Goal: Task Accomplishment & Management: Manage account settings

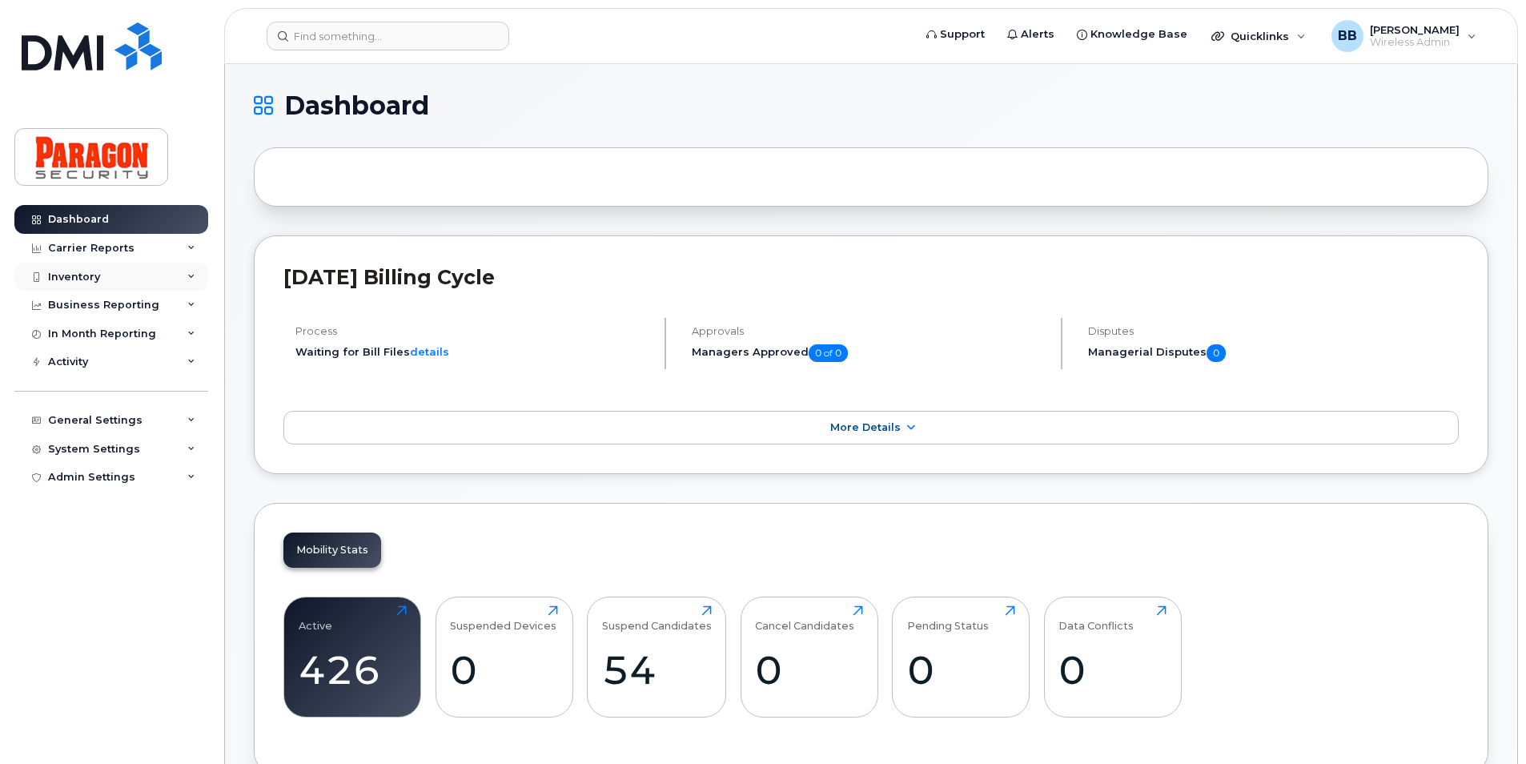
click at [80, 274] on div "Inventory" at bounding box center [74, 277] width 52 height 13
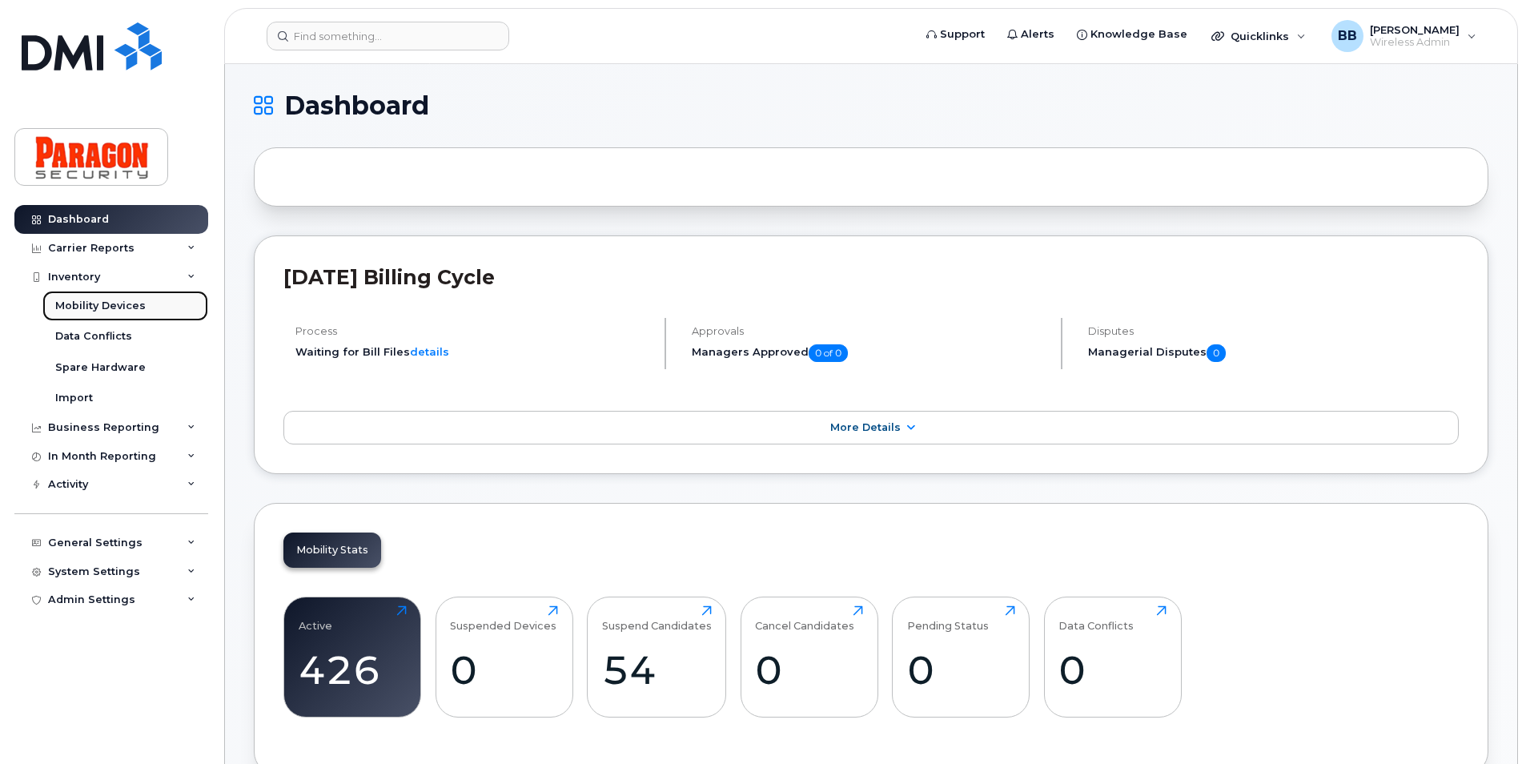
click at [68, 305] on div "Mobility Devices" at bounding box center [100, 306] width 90 height 14
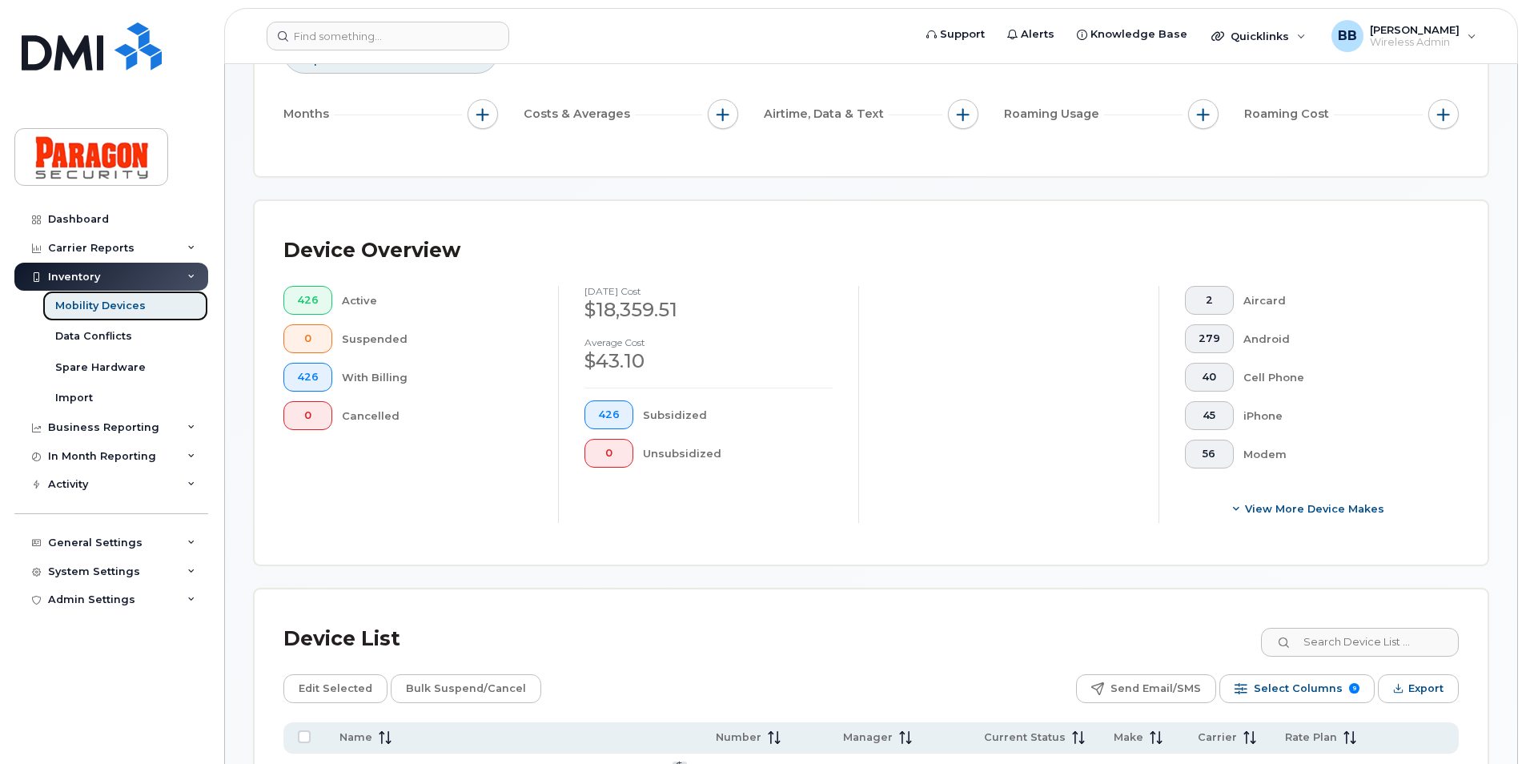
scroll to position [641, 0]
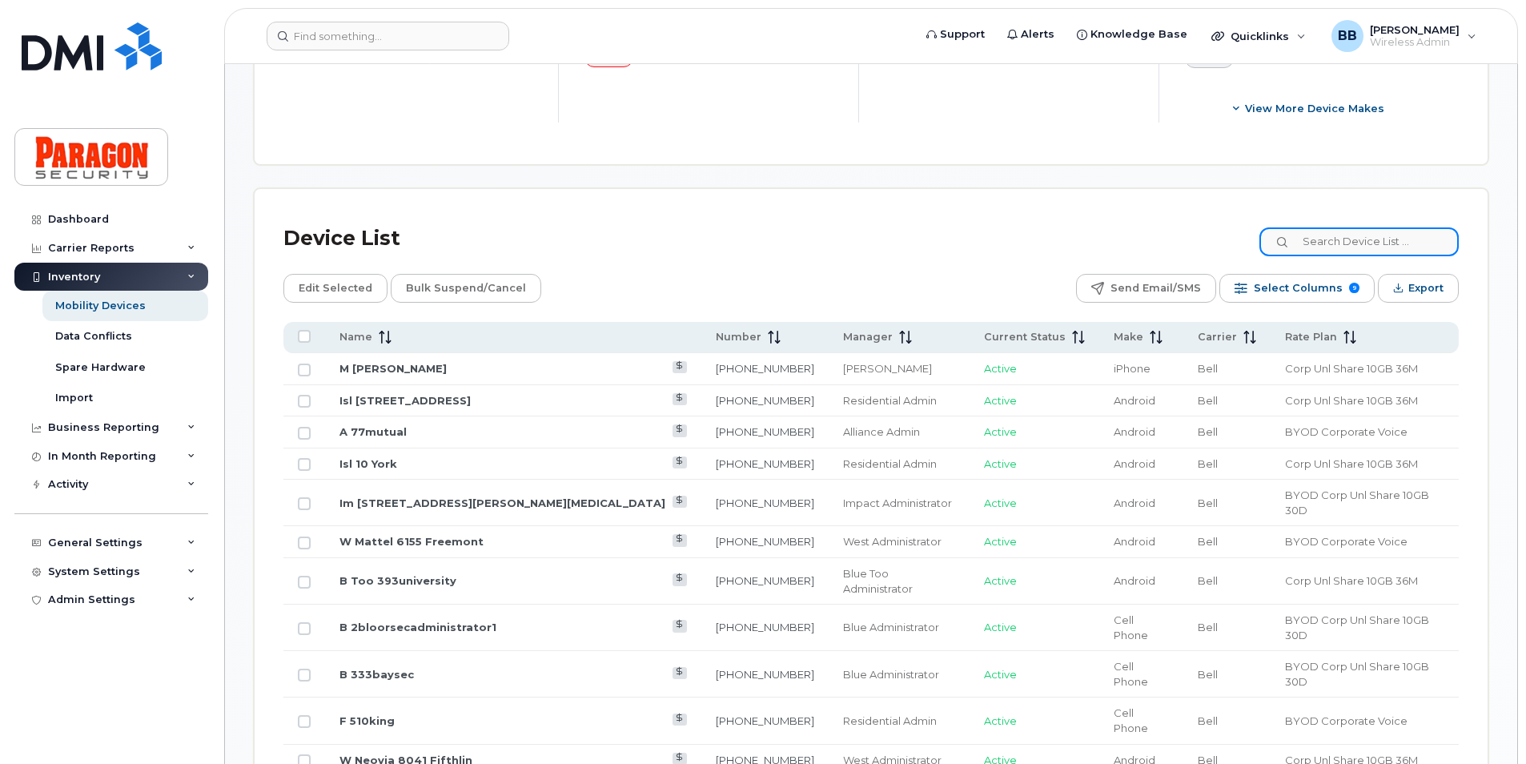
click at [1389, 251] on input at bounding box center [1359, 241] width 199 height 29
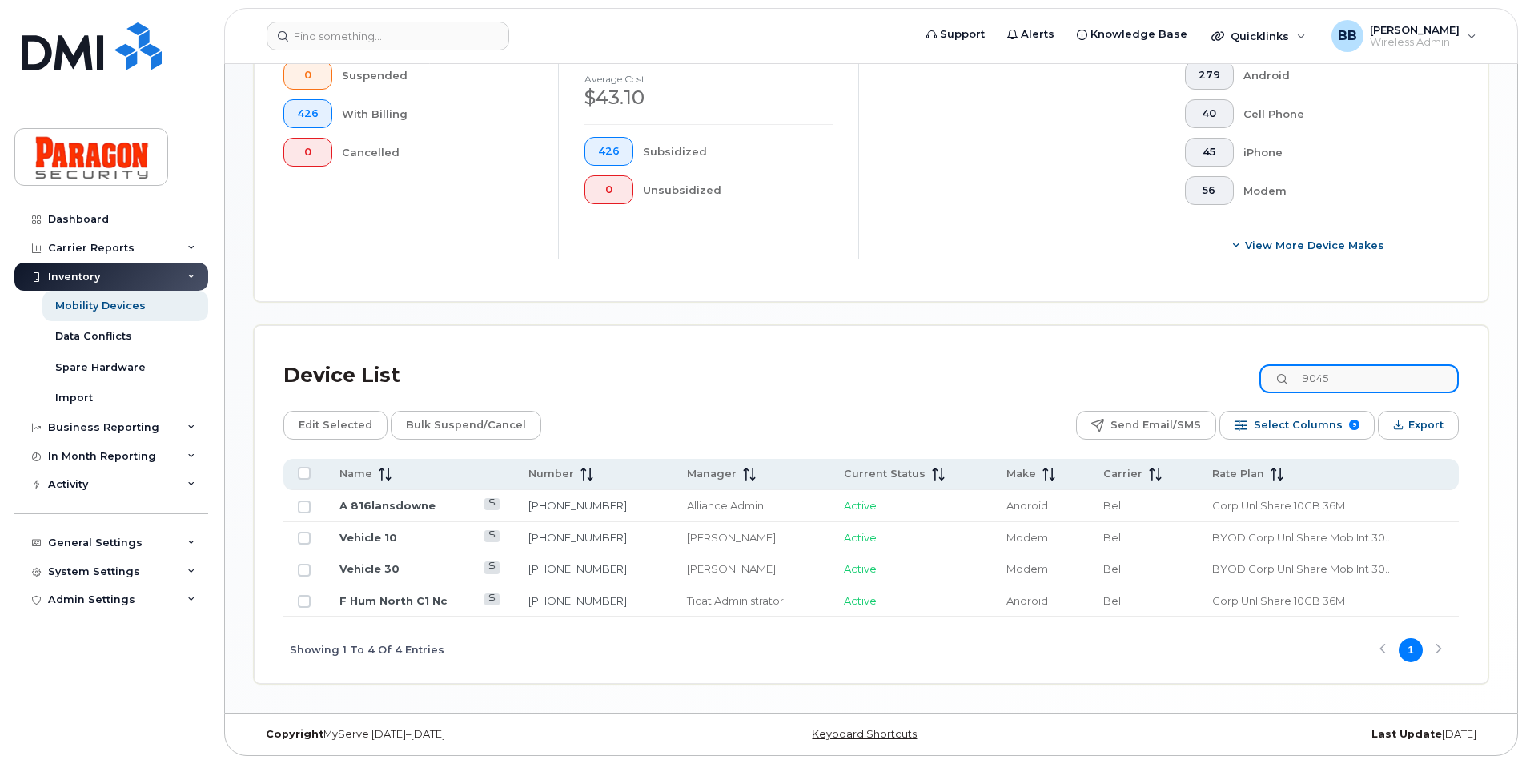
type input "9045"
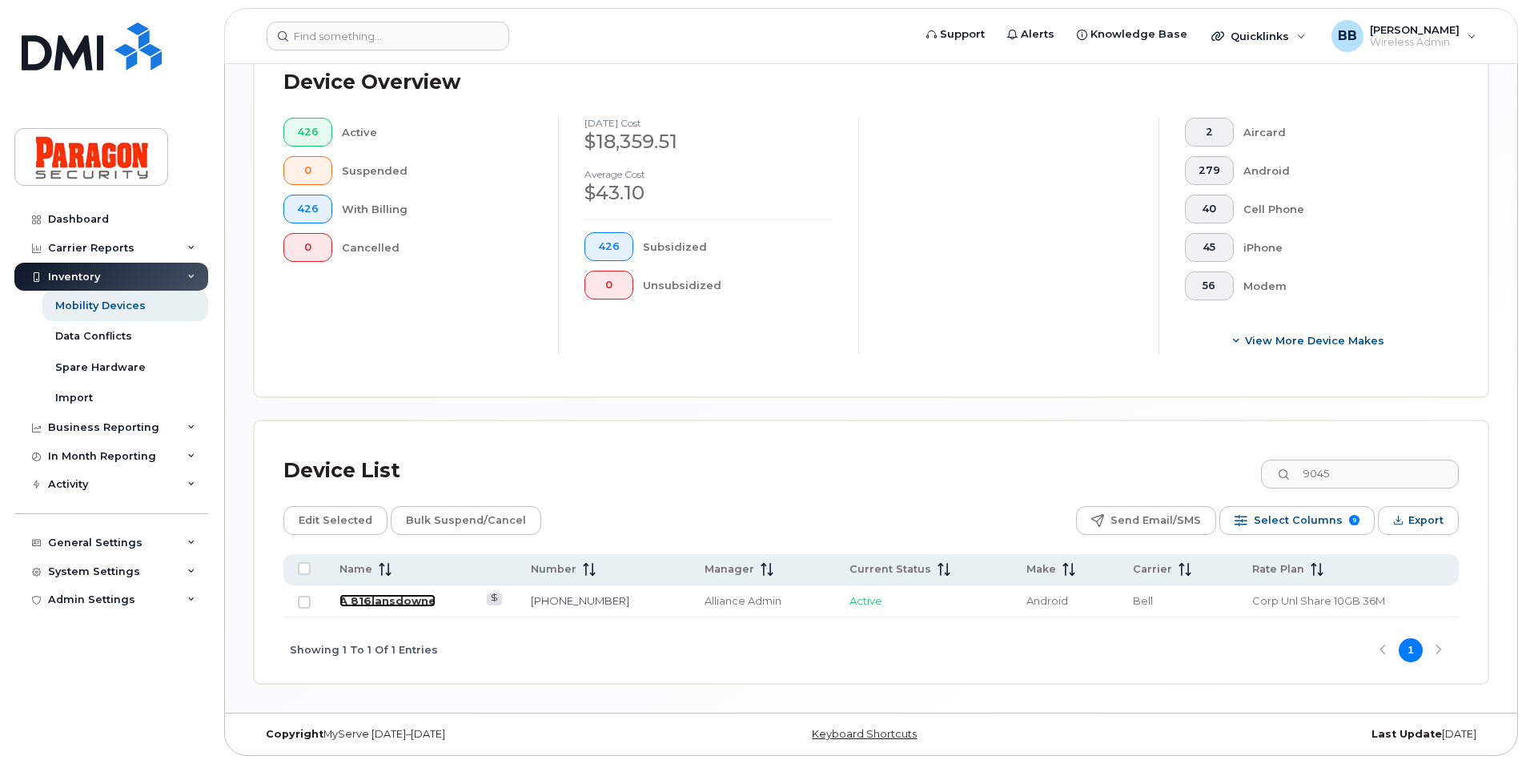
click at [392, 601] on link "A 816lansdowne" at bounding box center [387, 600] width 96 height 13
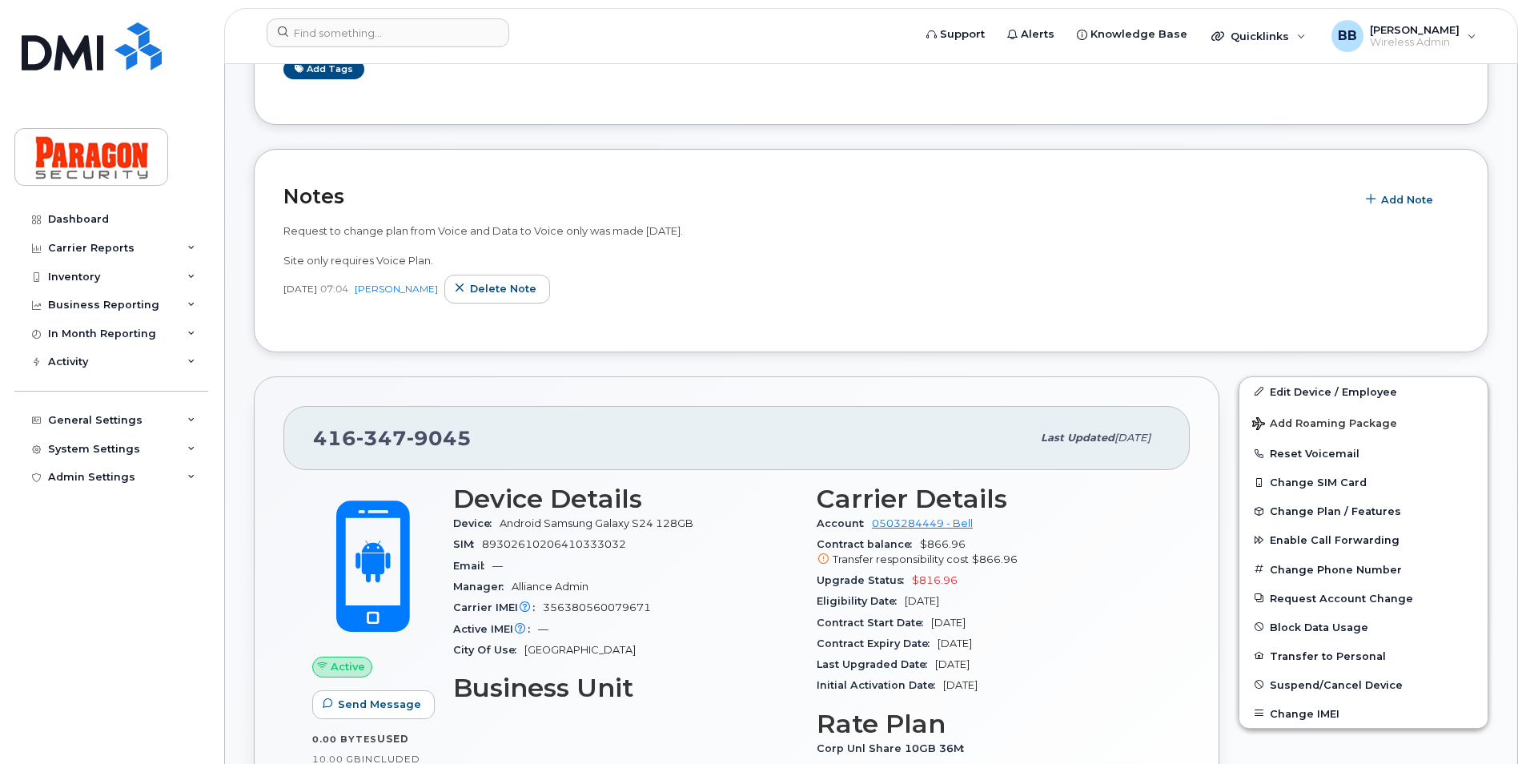
scroll to position [400, 0]
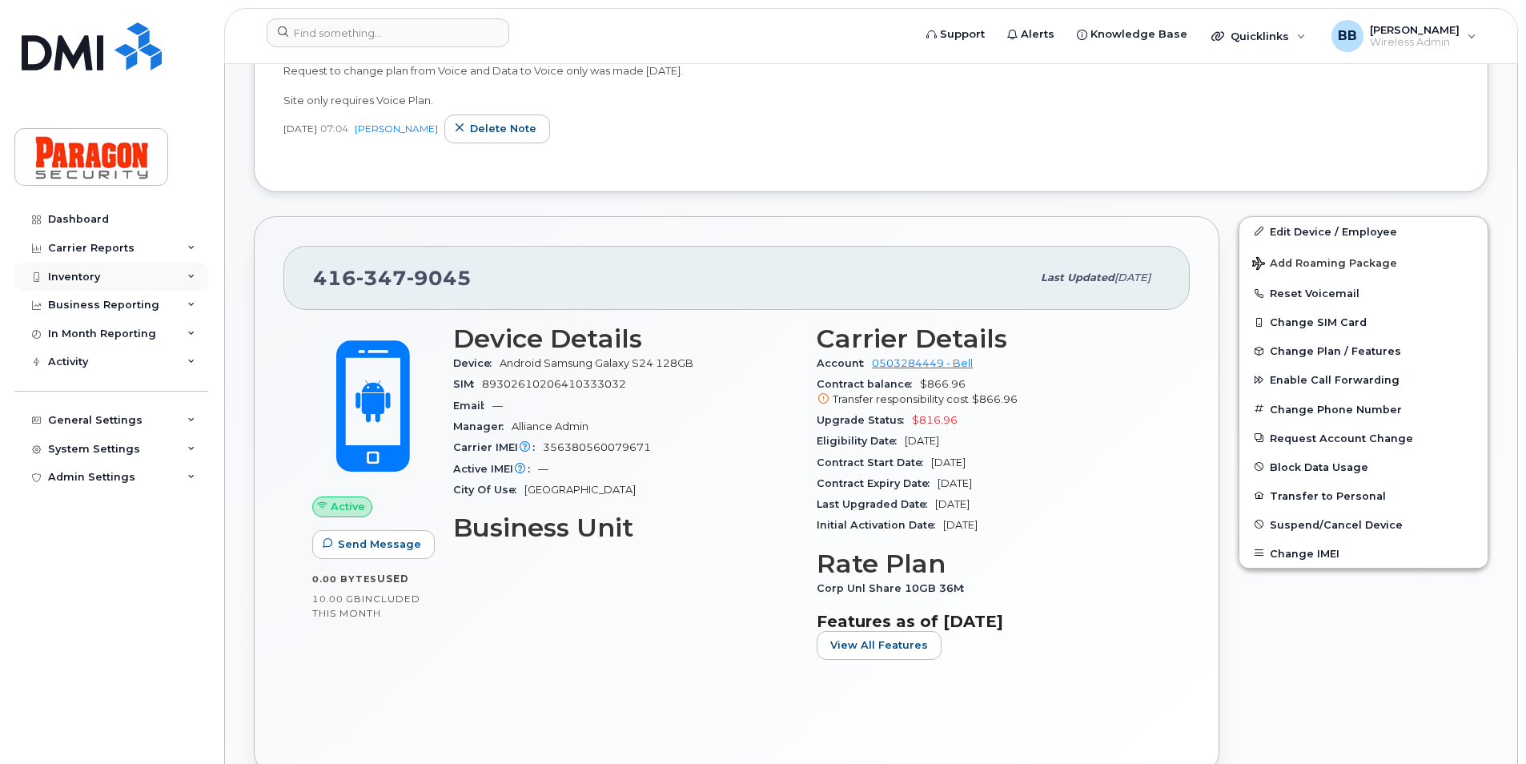
click at [94, 279] on div "Inventory" at bounding box center [74, 277] width 52 height 13
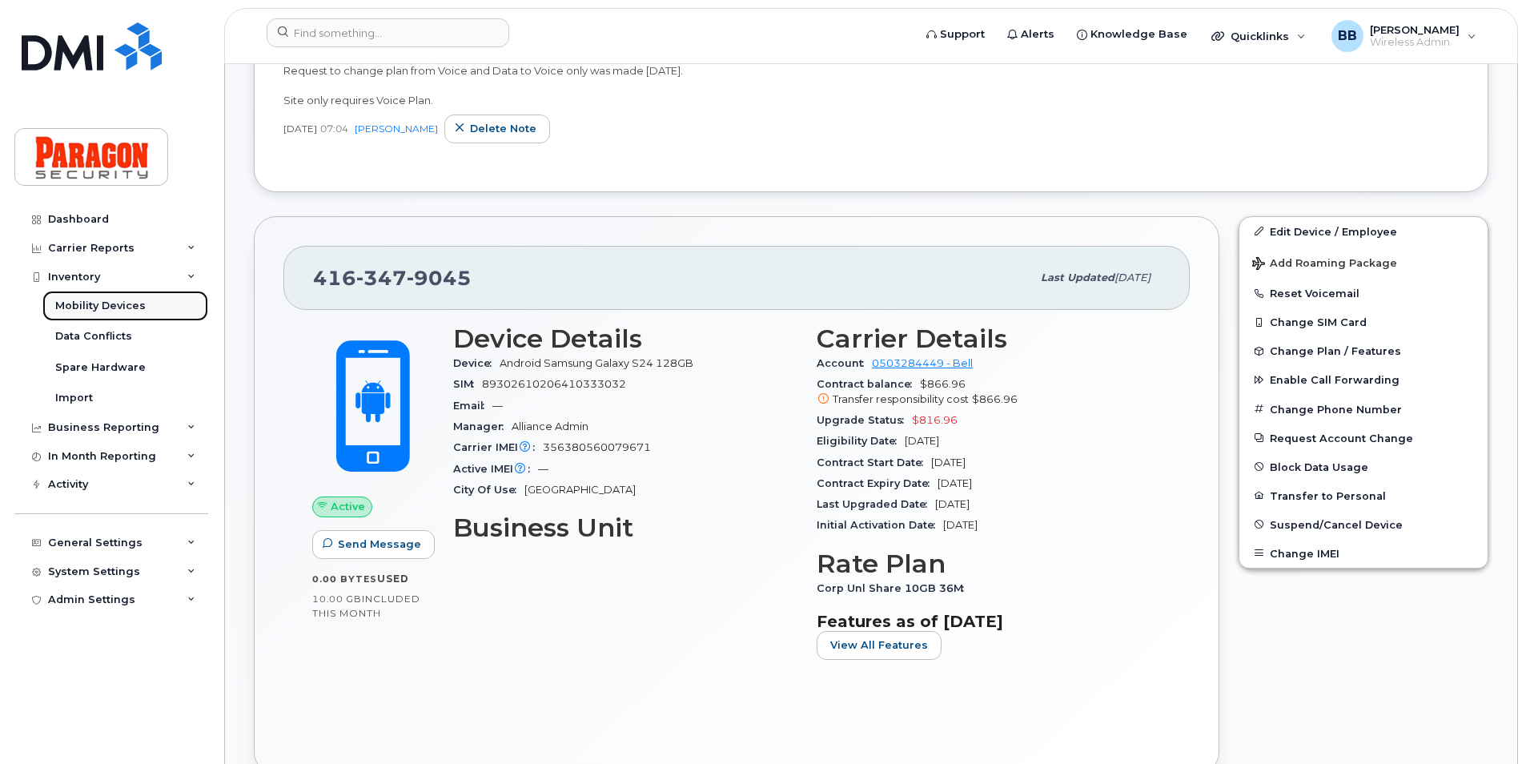
click at [120, 311] on div "Mobility Devices" at bounding box center [100, 306] width 90 height 14
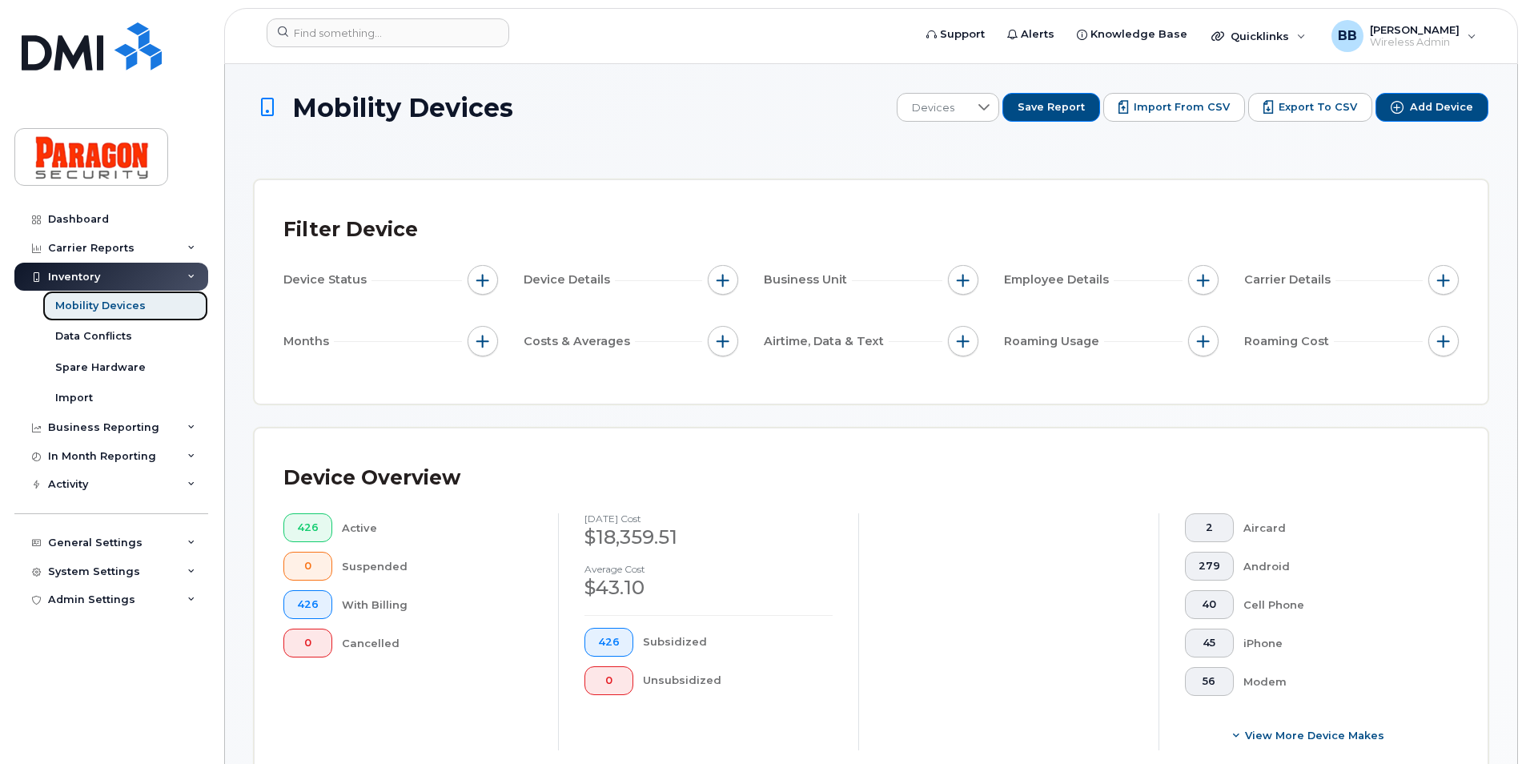
click at [115, 299] on div "Mobility Devices" at bounding box center [100, 306] width 90 height 14
click at [118, 247] on div "Carrier Reports" at bounding box center [91, 248] width 86 height 13
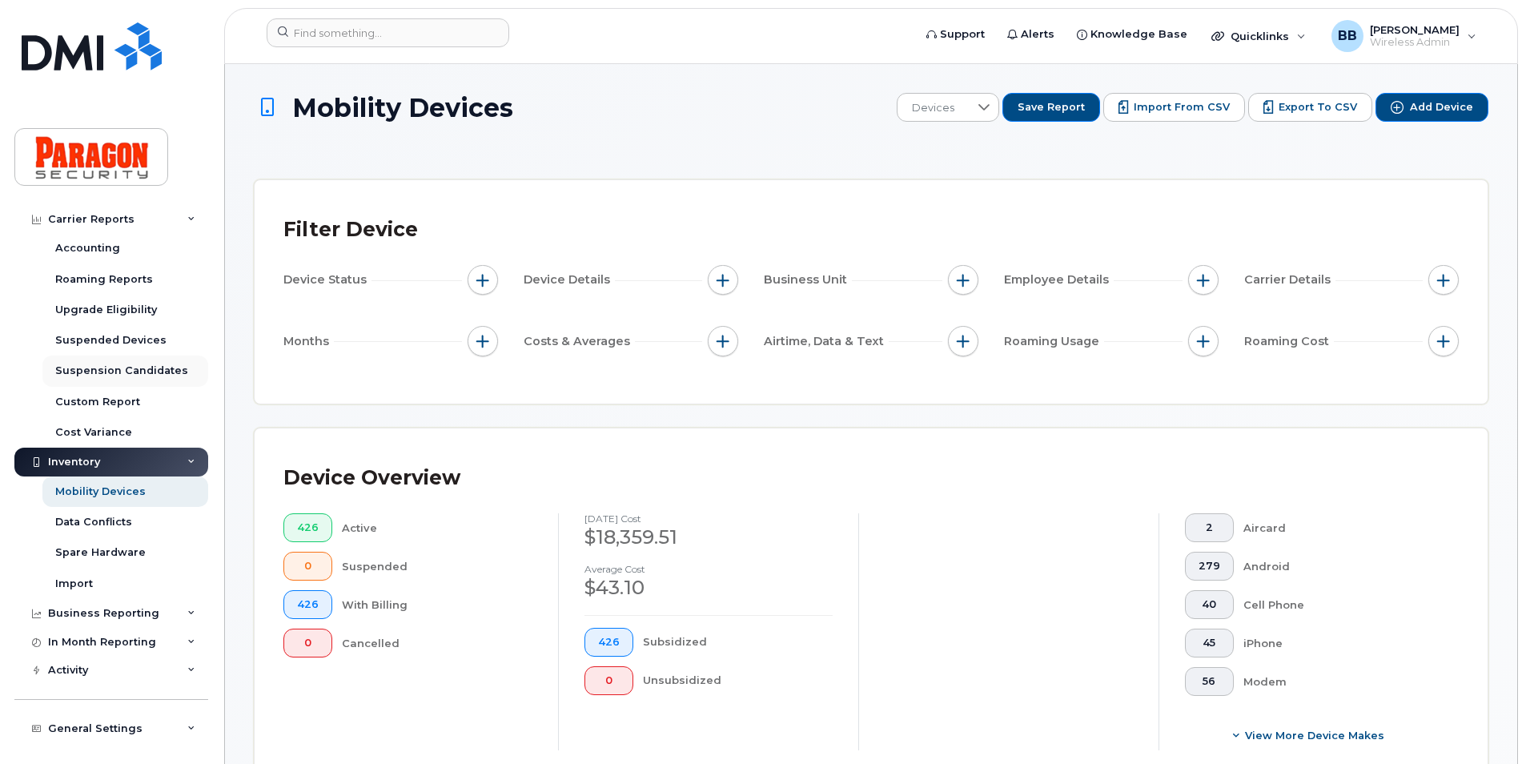
scroll to position [272, 0]
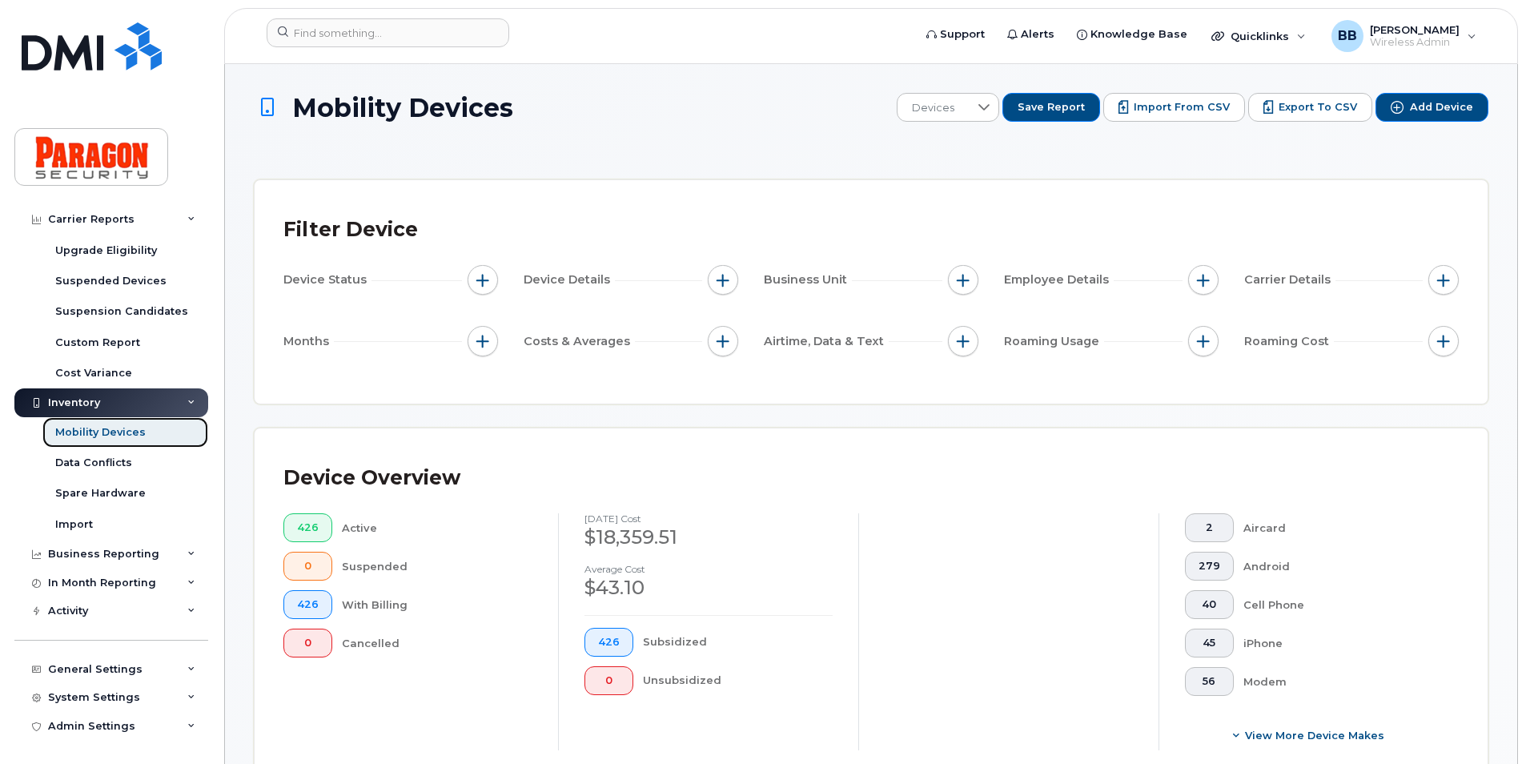
click at [78, 431] on div "Mobility Devices" at bounding box center [100, 432] width 90 height 14
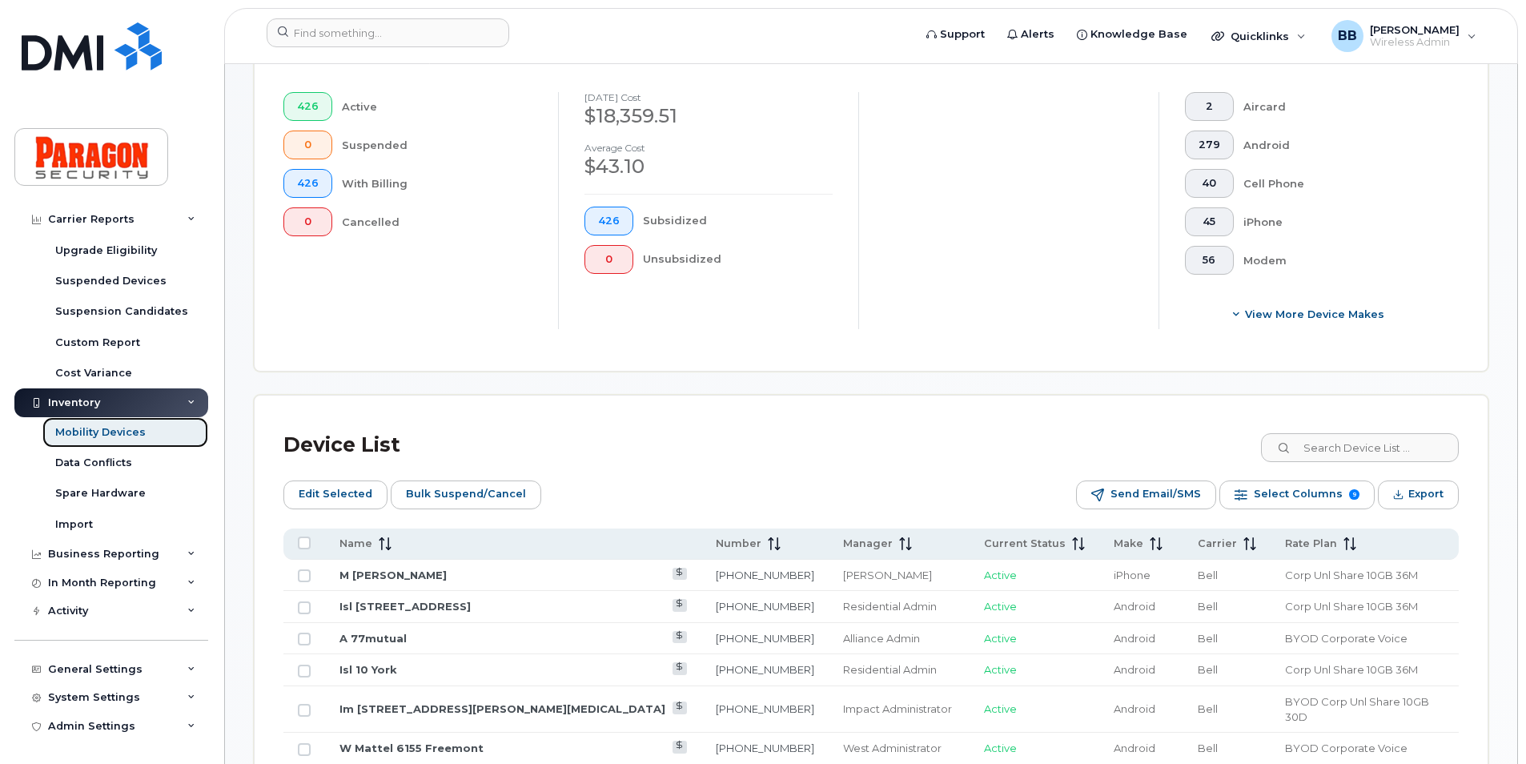
scroll to position [480, 0]
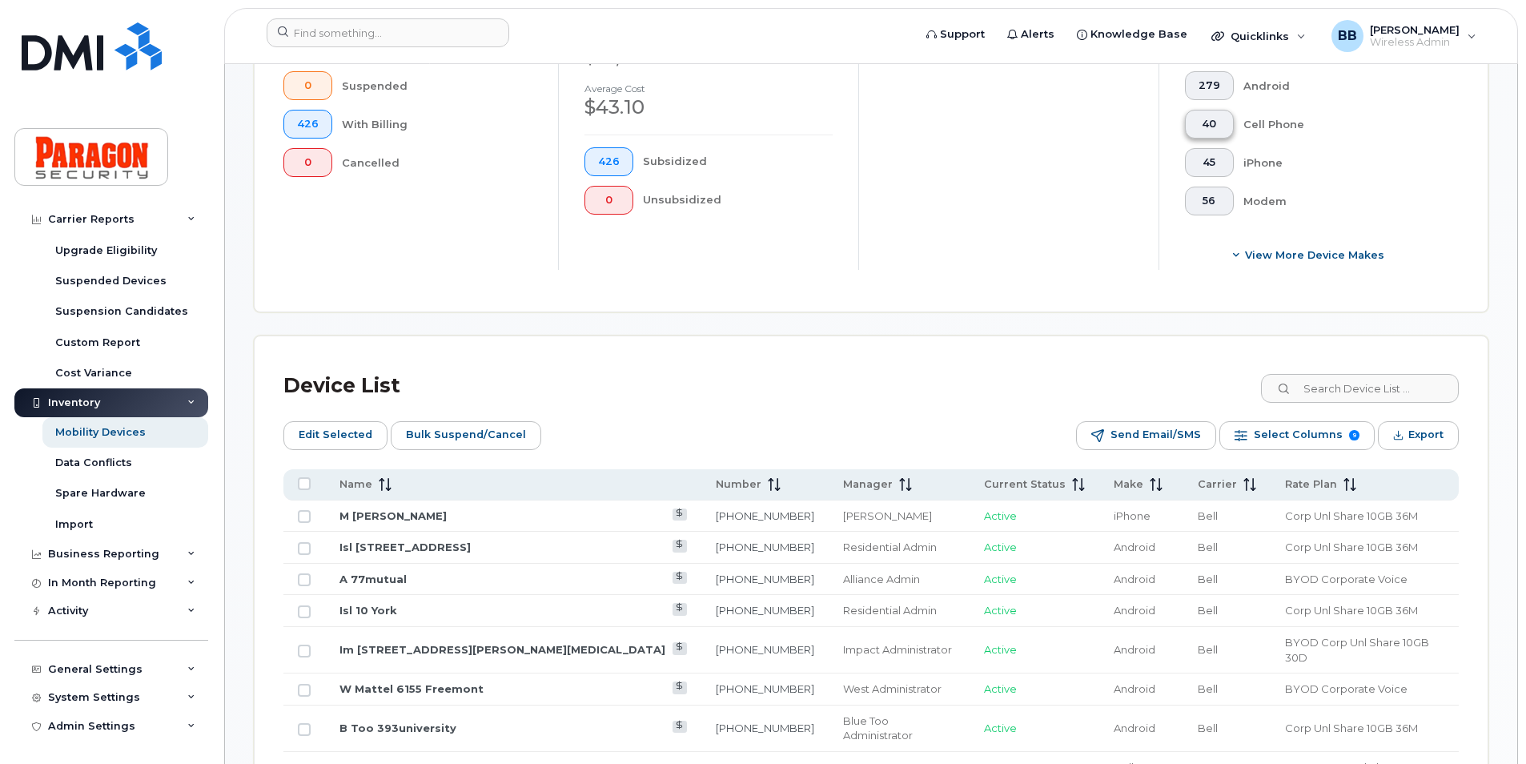
click at [1200, 116] on button "40" at bounding box center [1209, 124] width 49 height 29
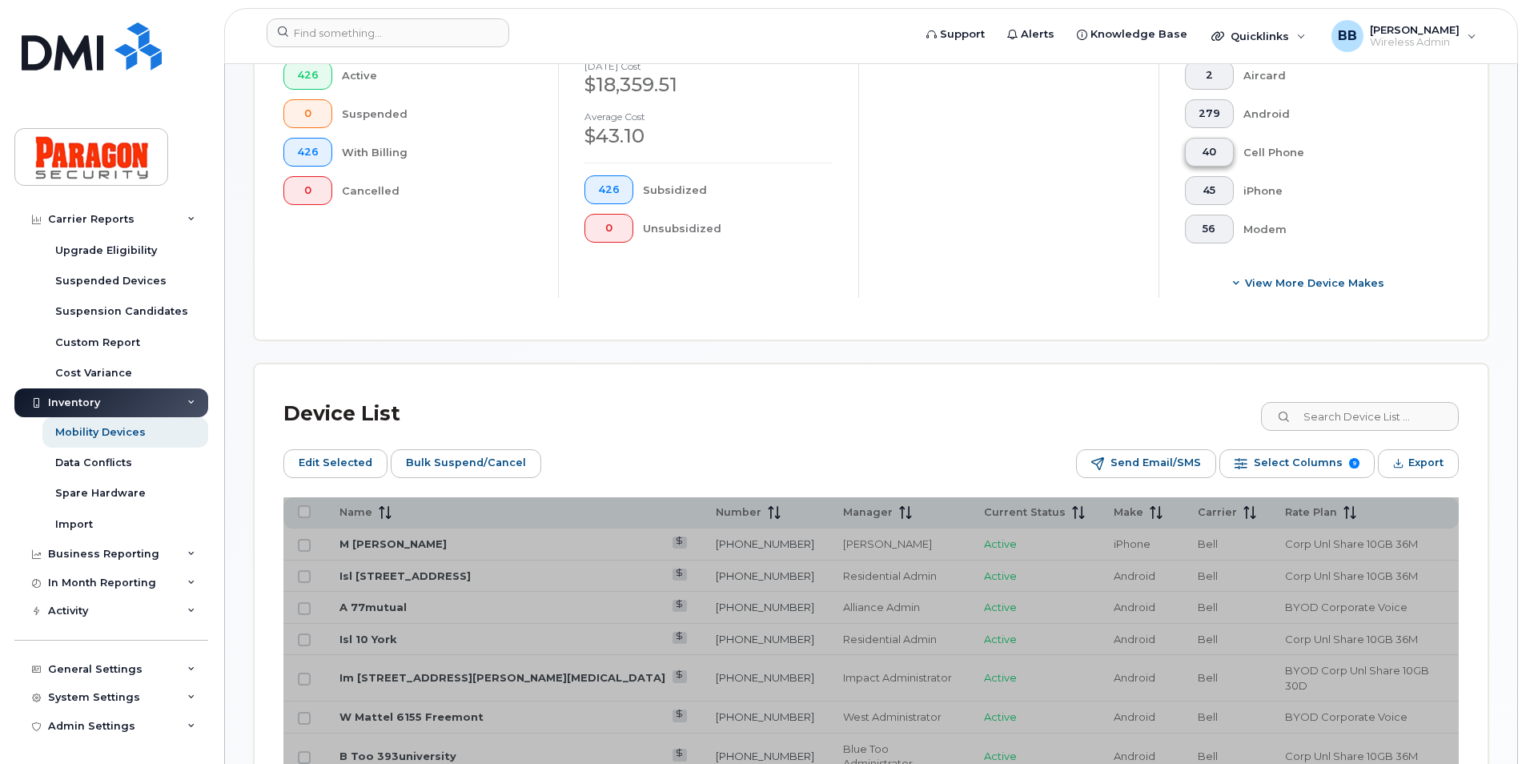
scroll to position [508, 0]
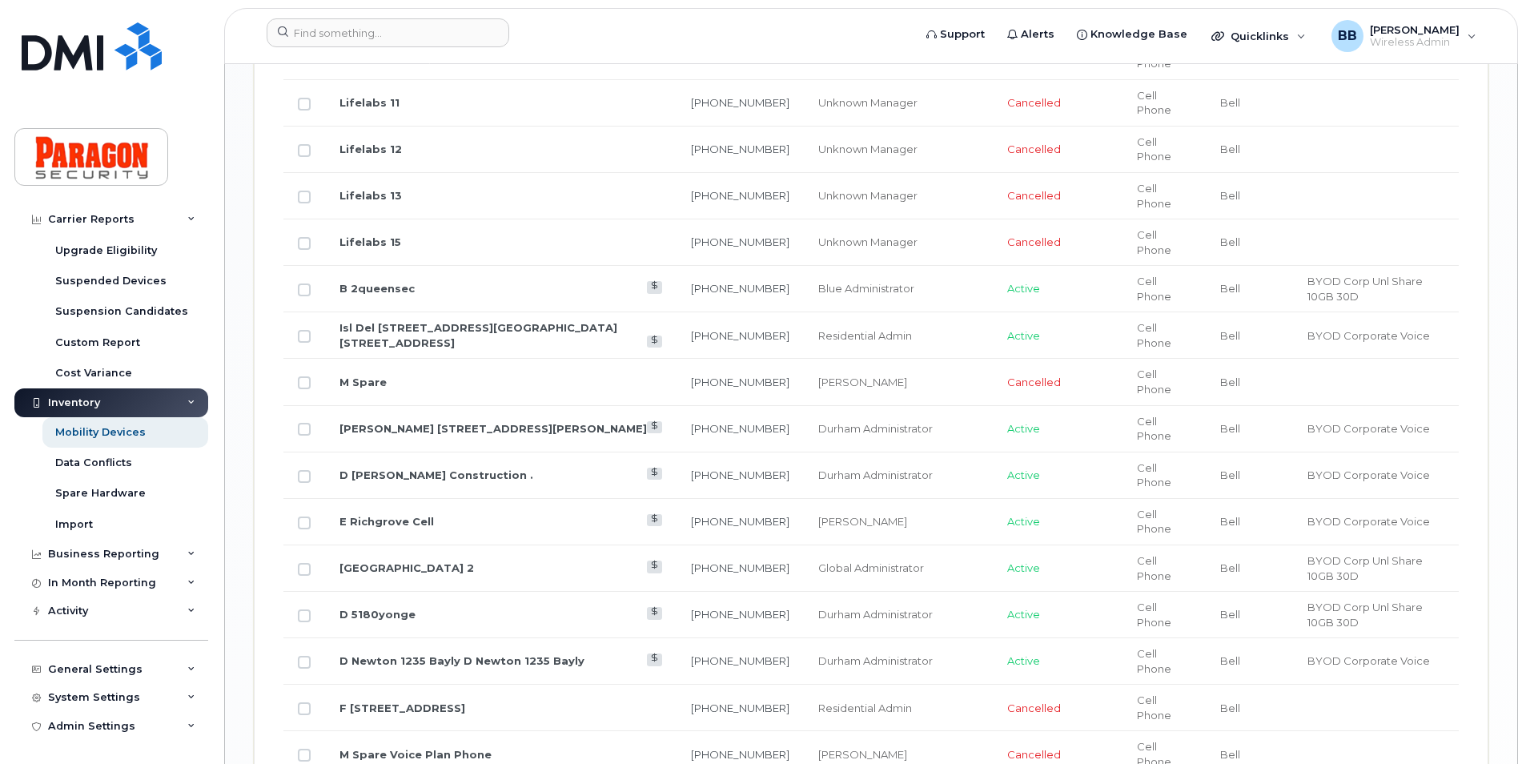
scroll to position [1976, 0]
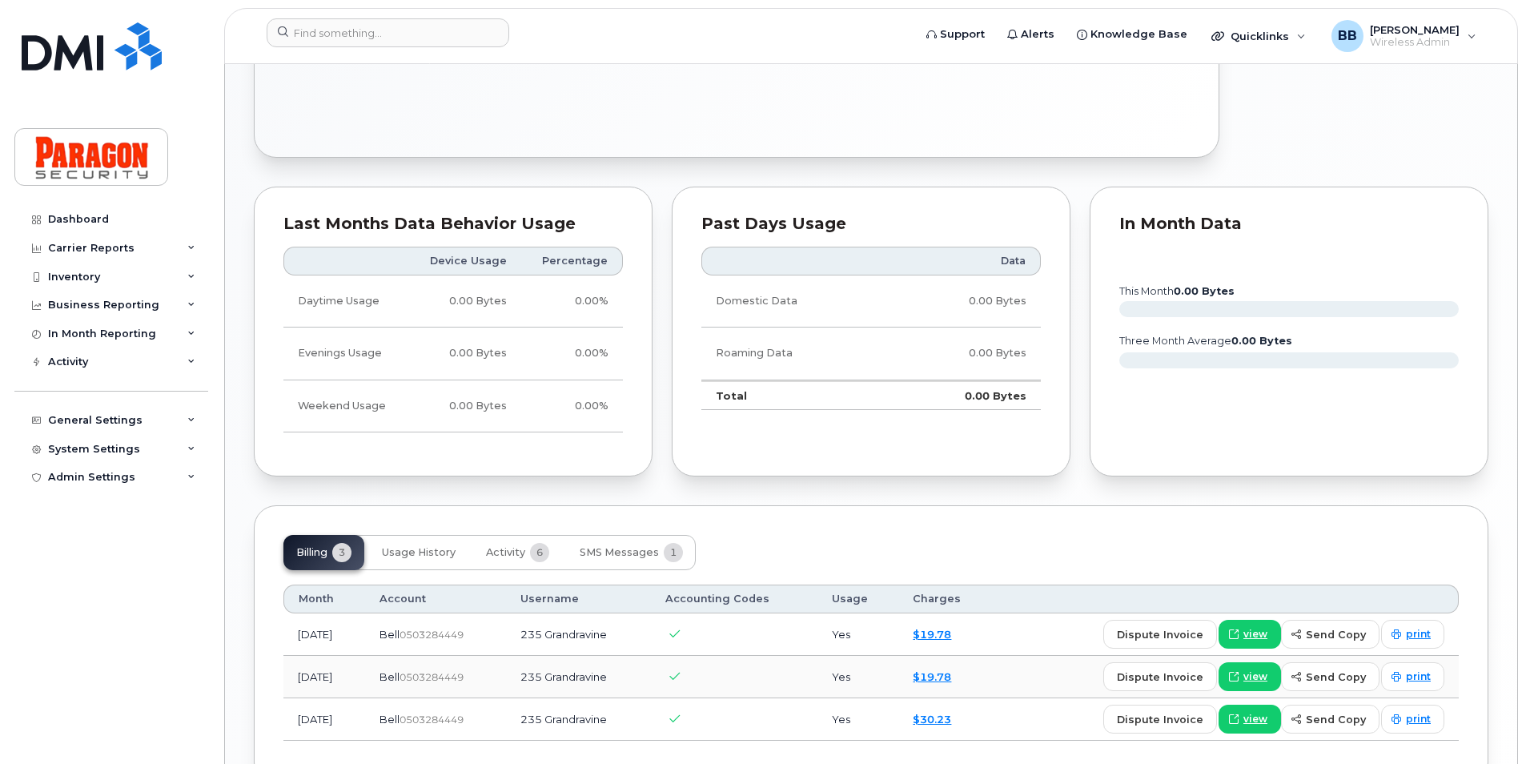
scroll to position [831, 0]
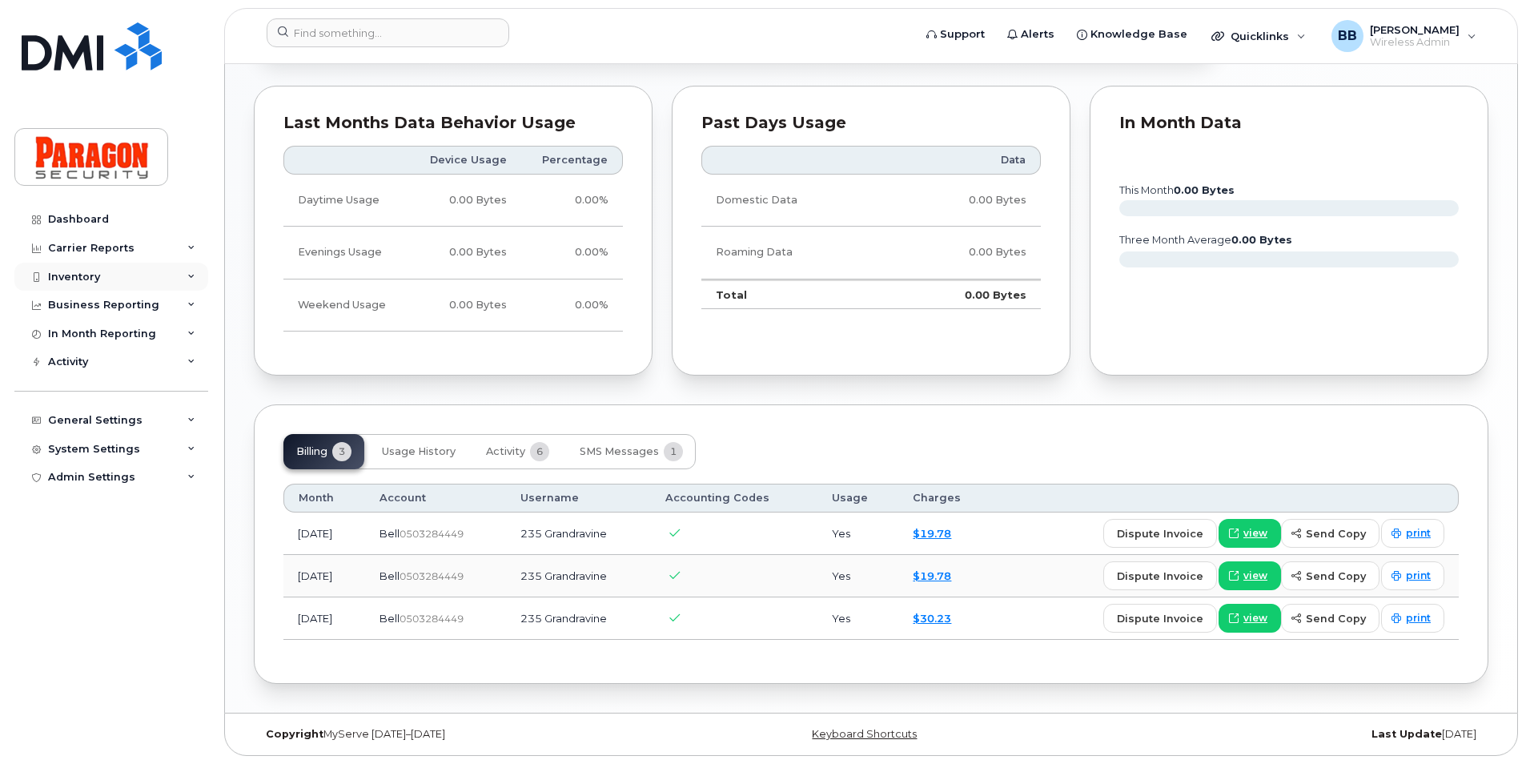
click at [78, 280] on div "Inventory" at bounding box center [74, 277] width 52 height 13
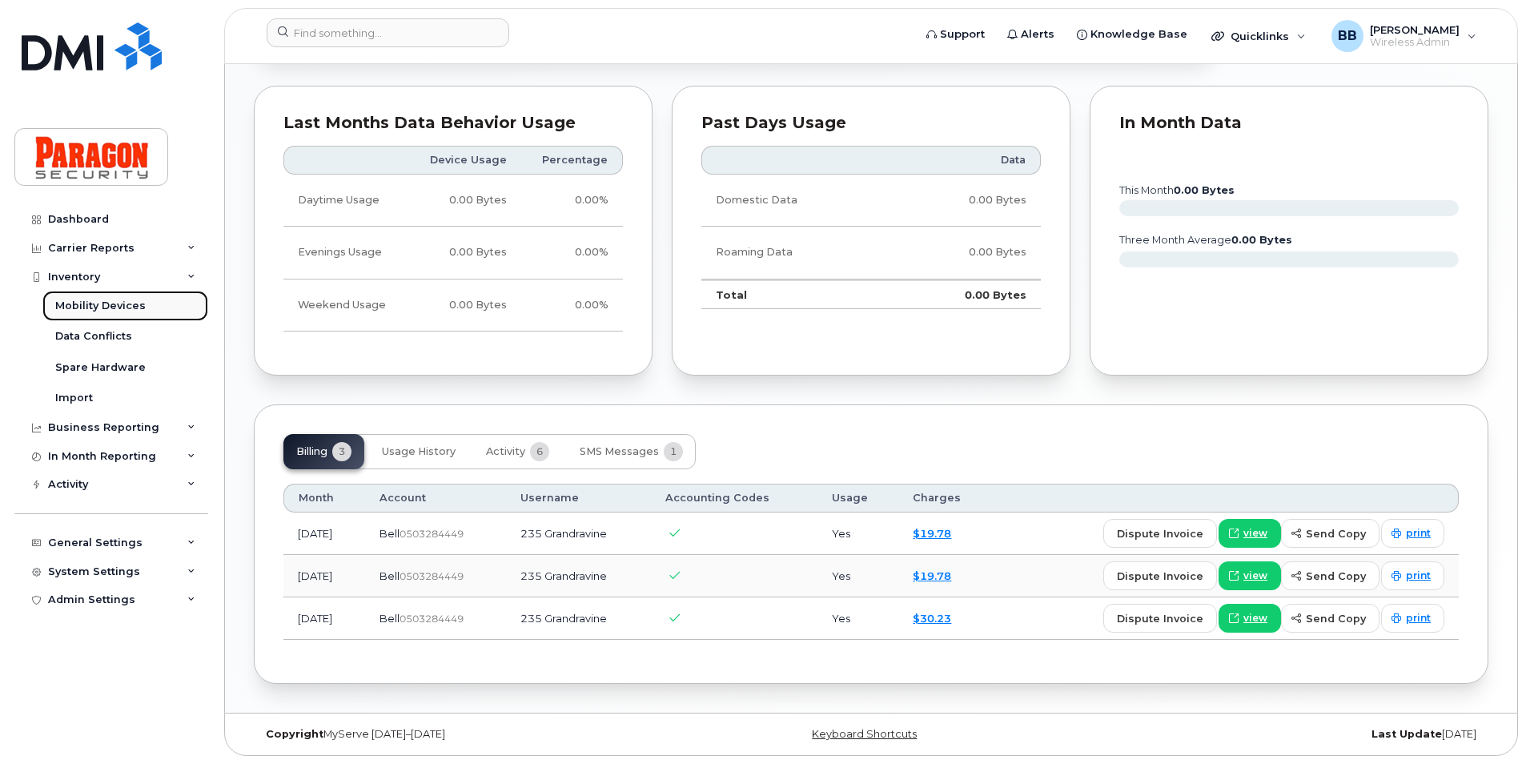
click at [100, 307] on div "Mobility Devices" at bounding box center [100, 306] width 90 height 14
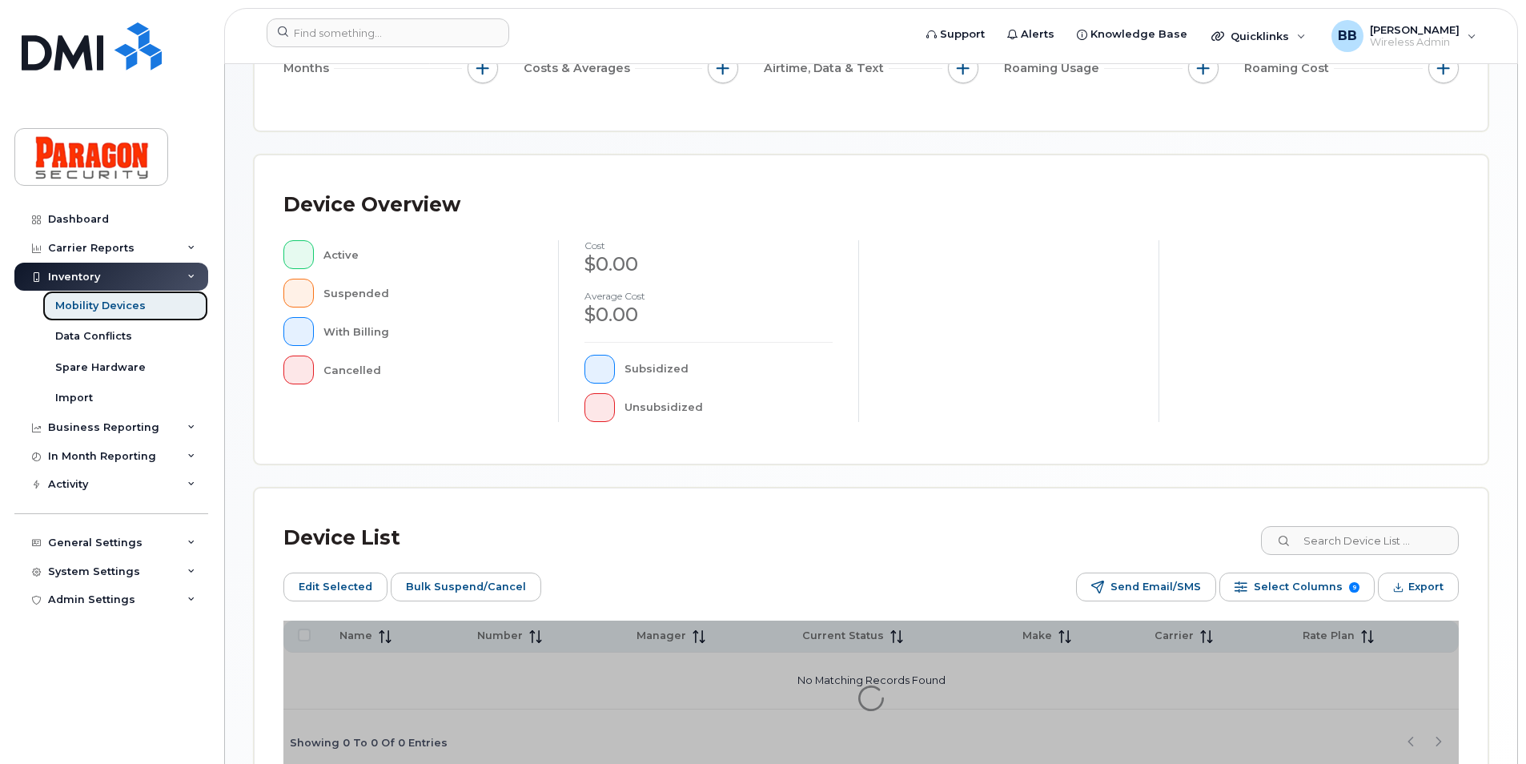
scroll to position [366, 0]
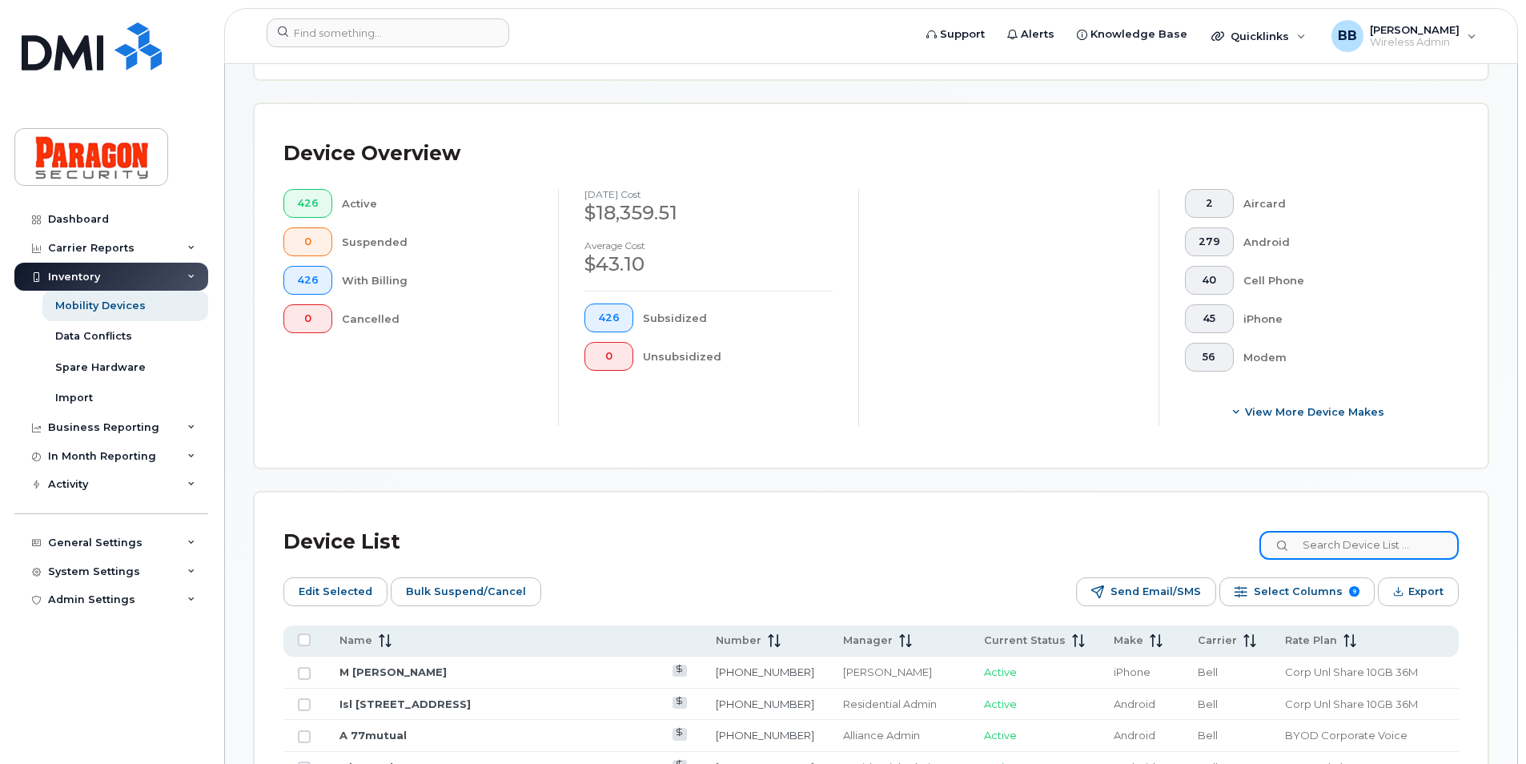
click at [1328, 536] on input at bounding box center [1359, 545] width 199 height 29
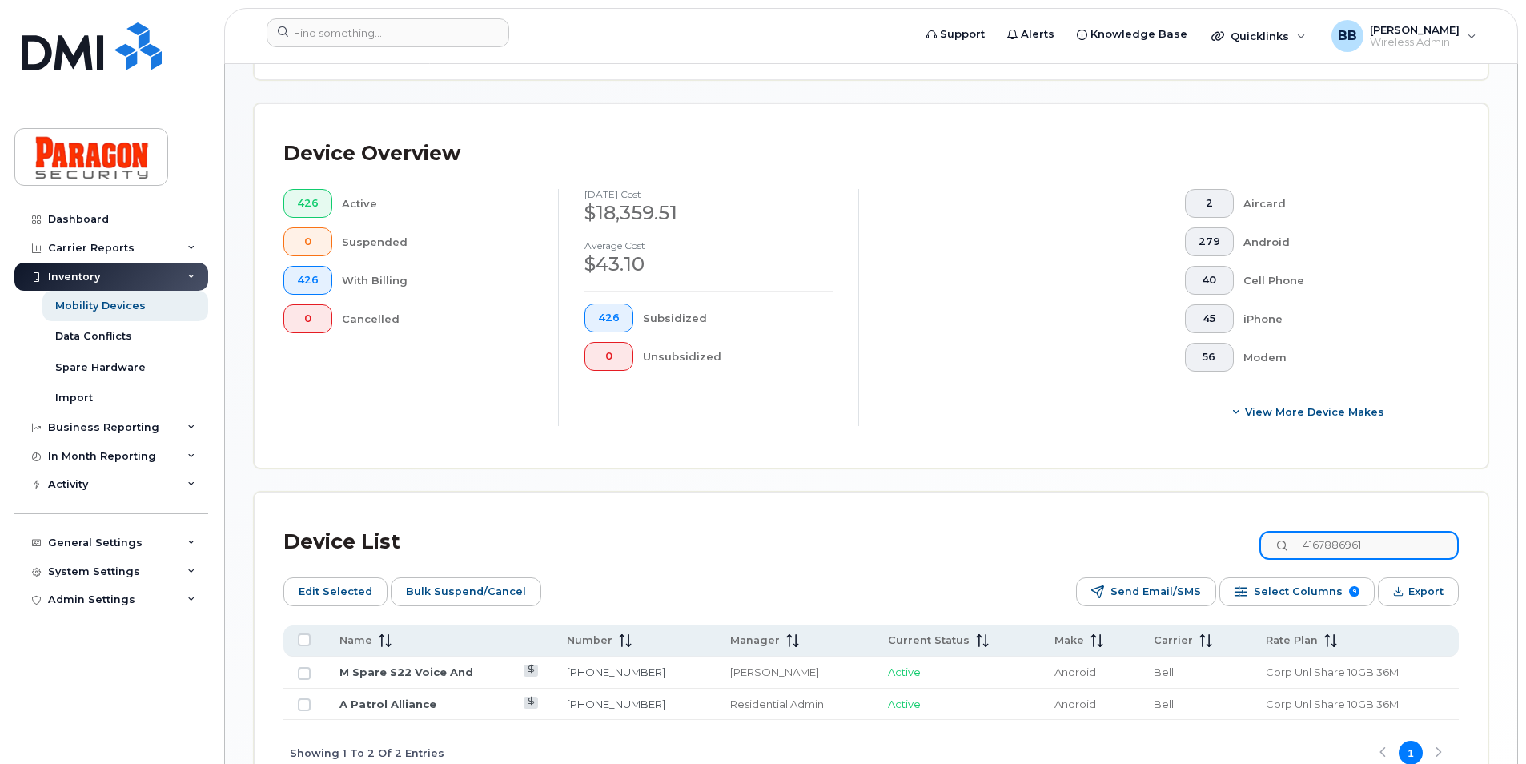
type input "4167886961"
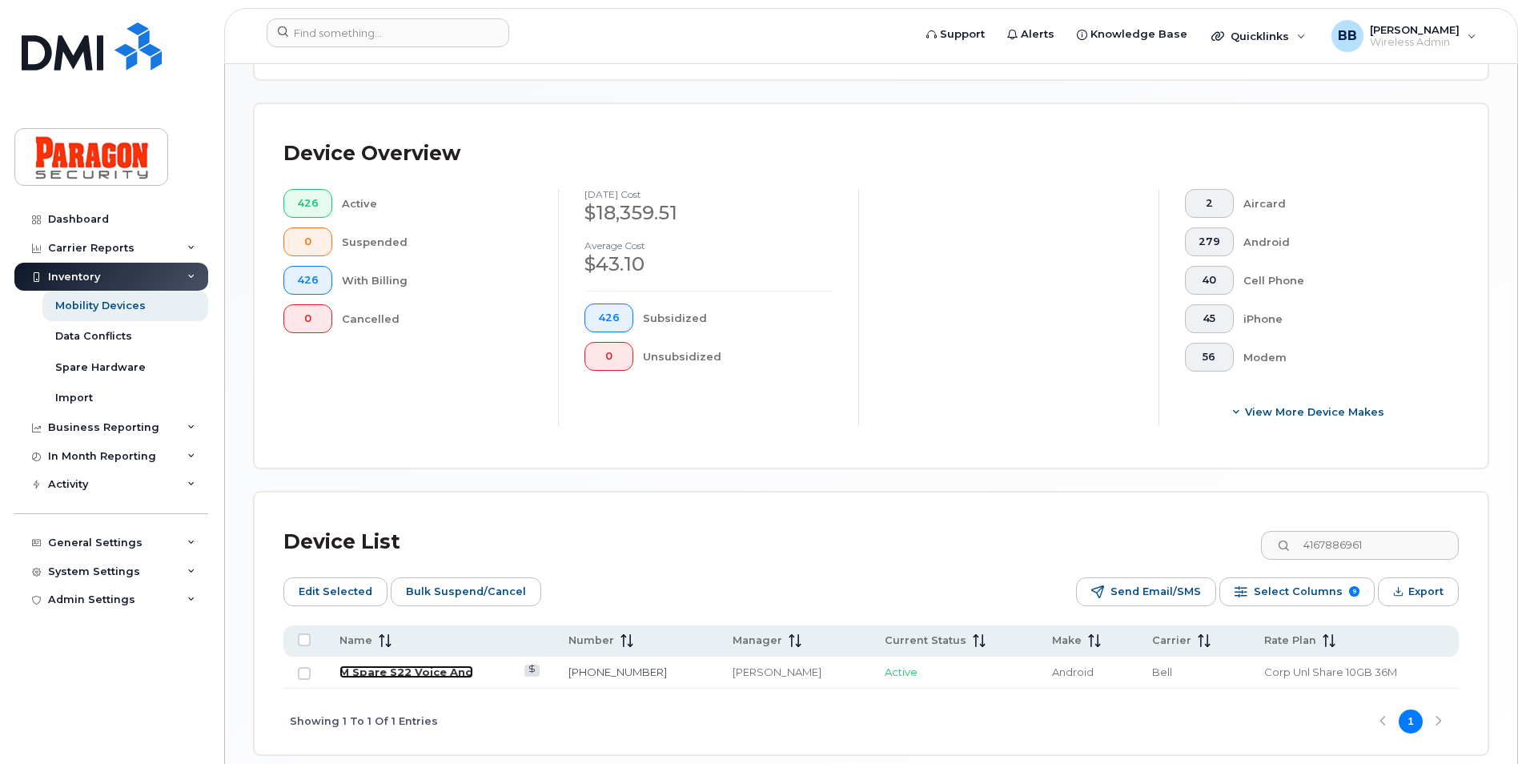
click at [398, 669] on link "M Spare S22 Voice And" at bounding box center [406, 671] width 134 height 13
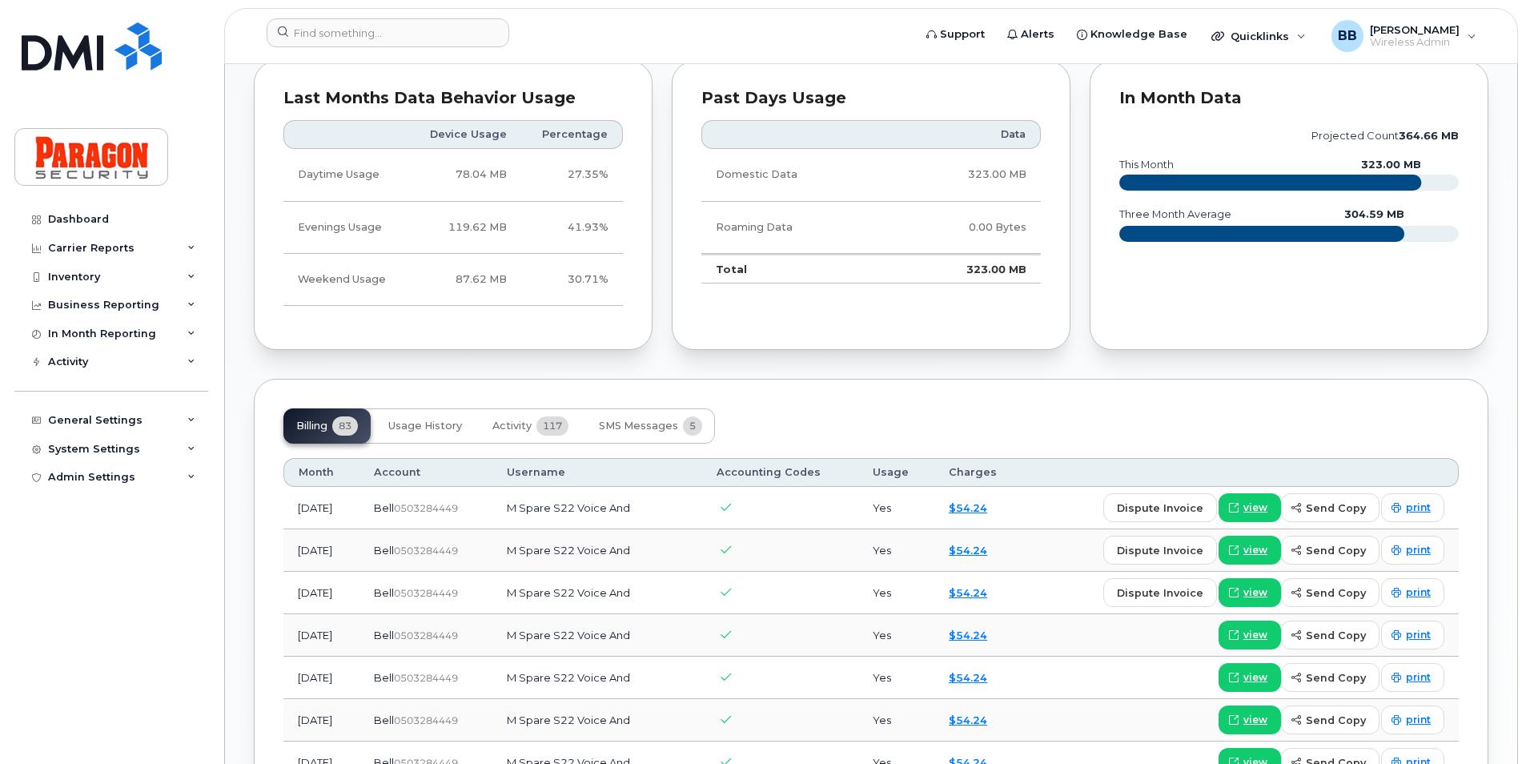
scroll to position [801, 0]
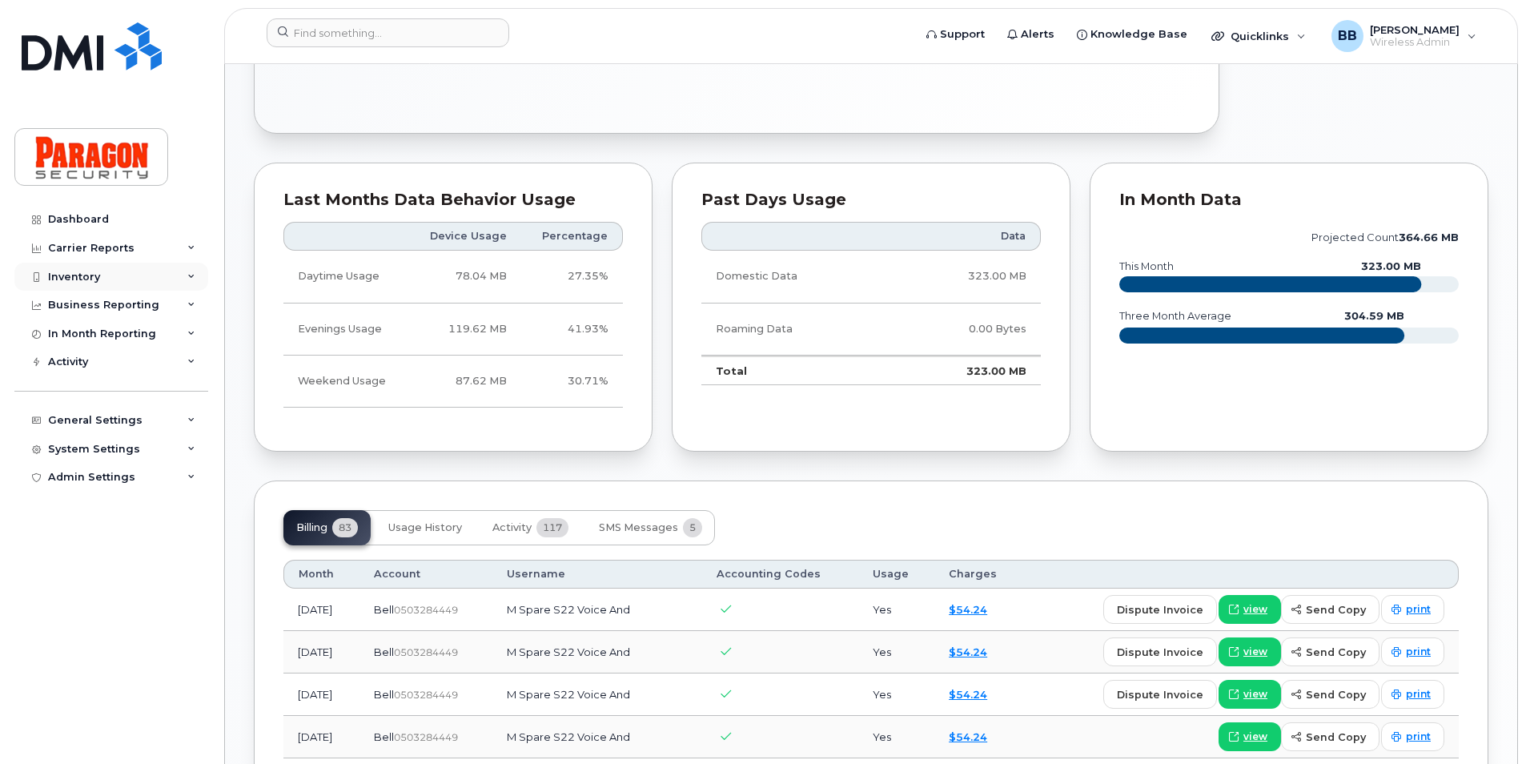
click at [90, 279] on div "Inventory" at bounding box center [74, 277] width 52 height 13
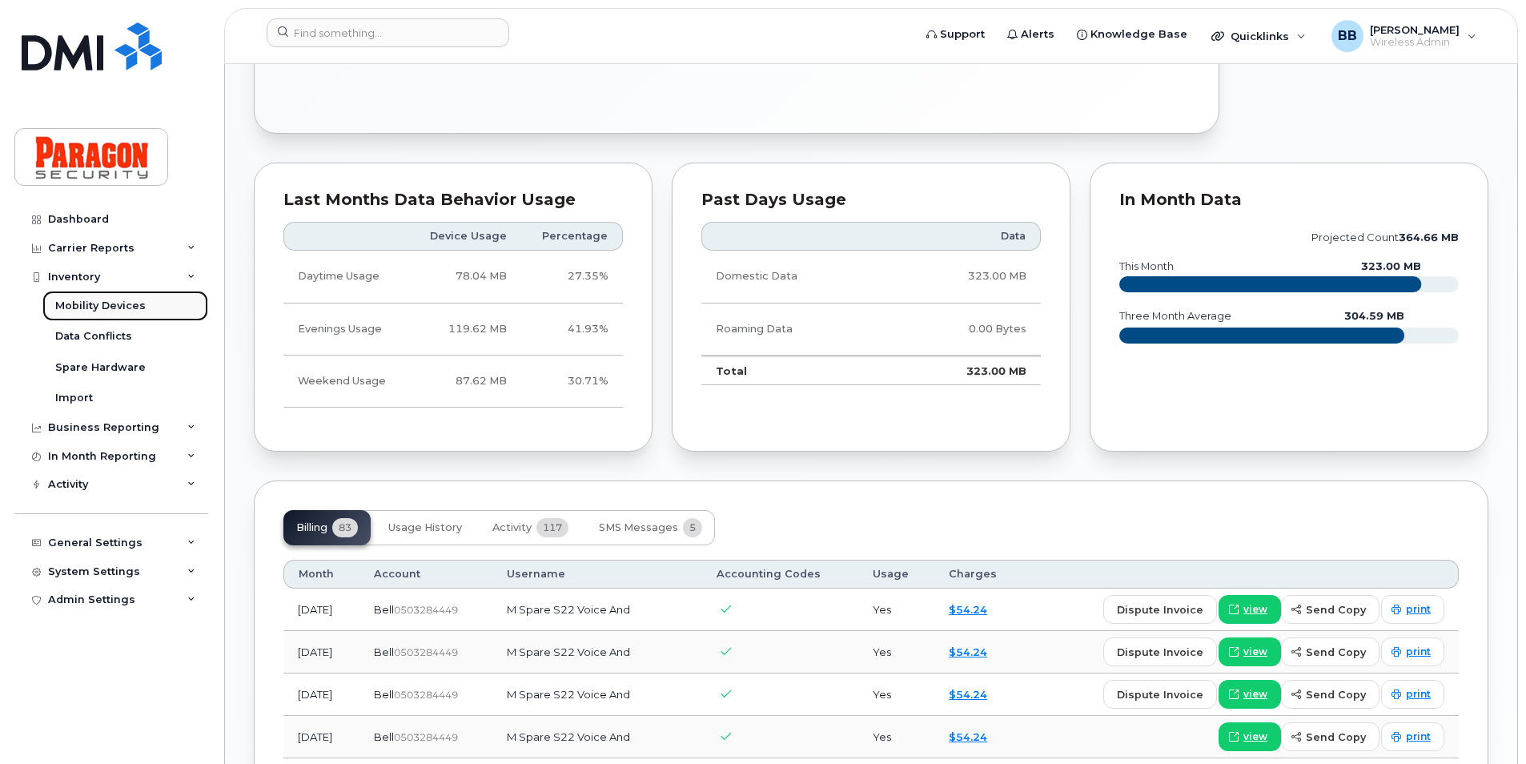
click at [82, 310] on div "Mobility Devices" at bounding box center [100, 306] width 90 height 14
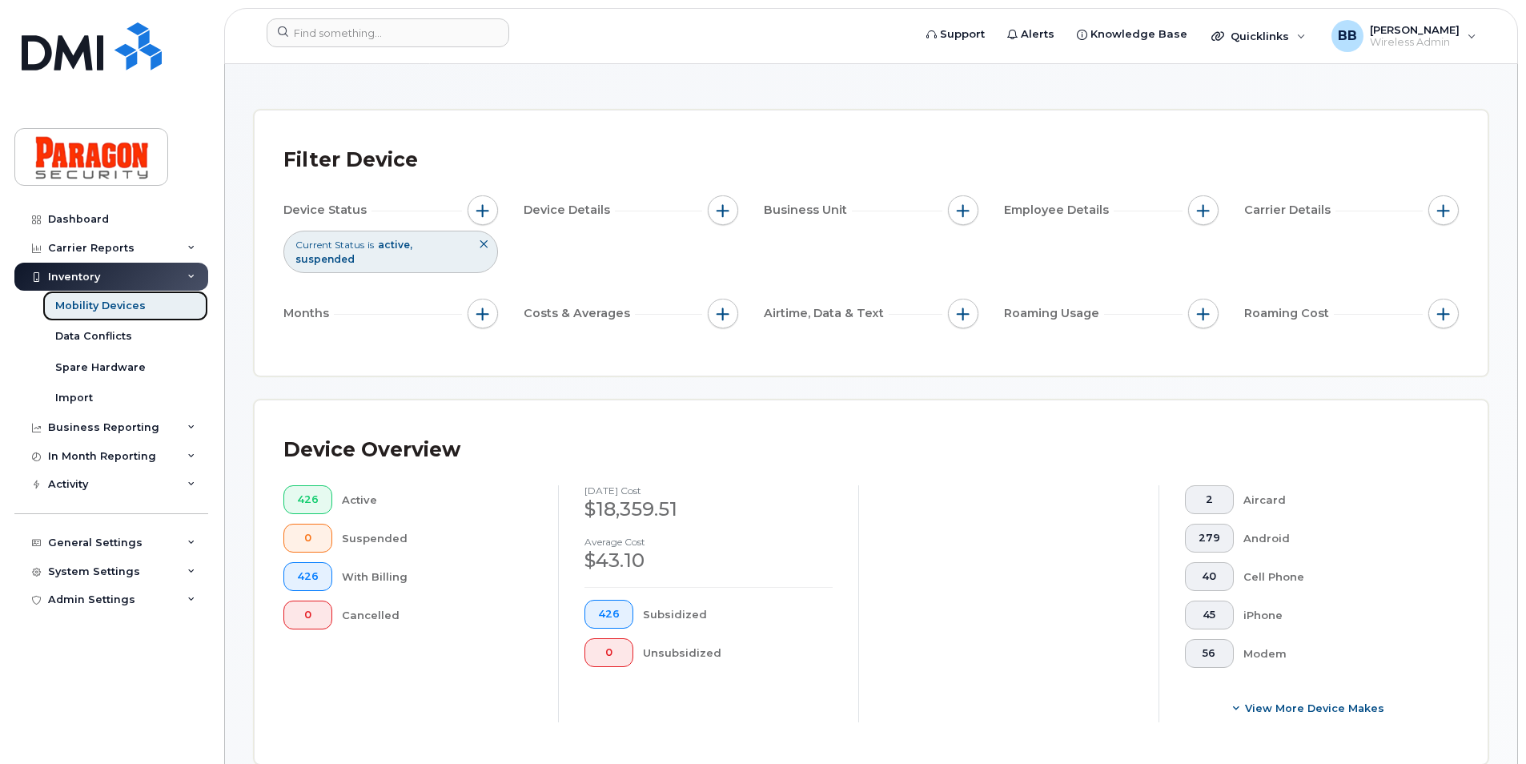
scroll to position [240, 0]
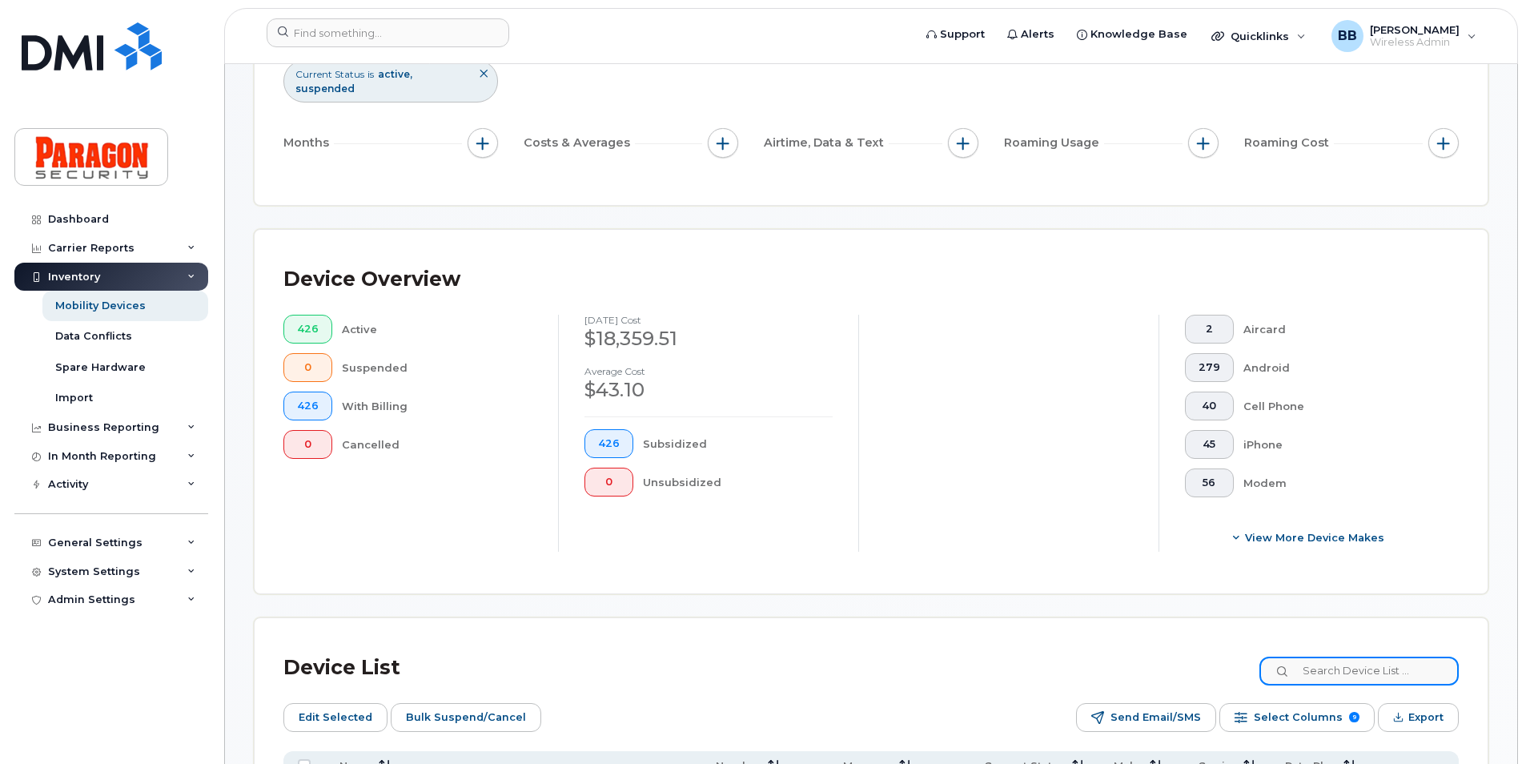
click at [1339, 670] on input at bounding box center [1359, 671] width 199 height 29
type input "7886961"
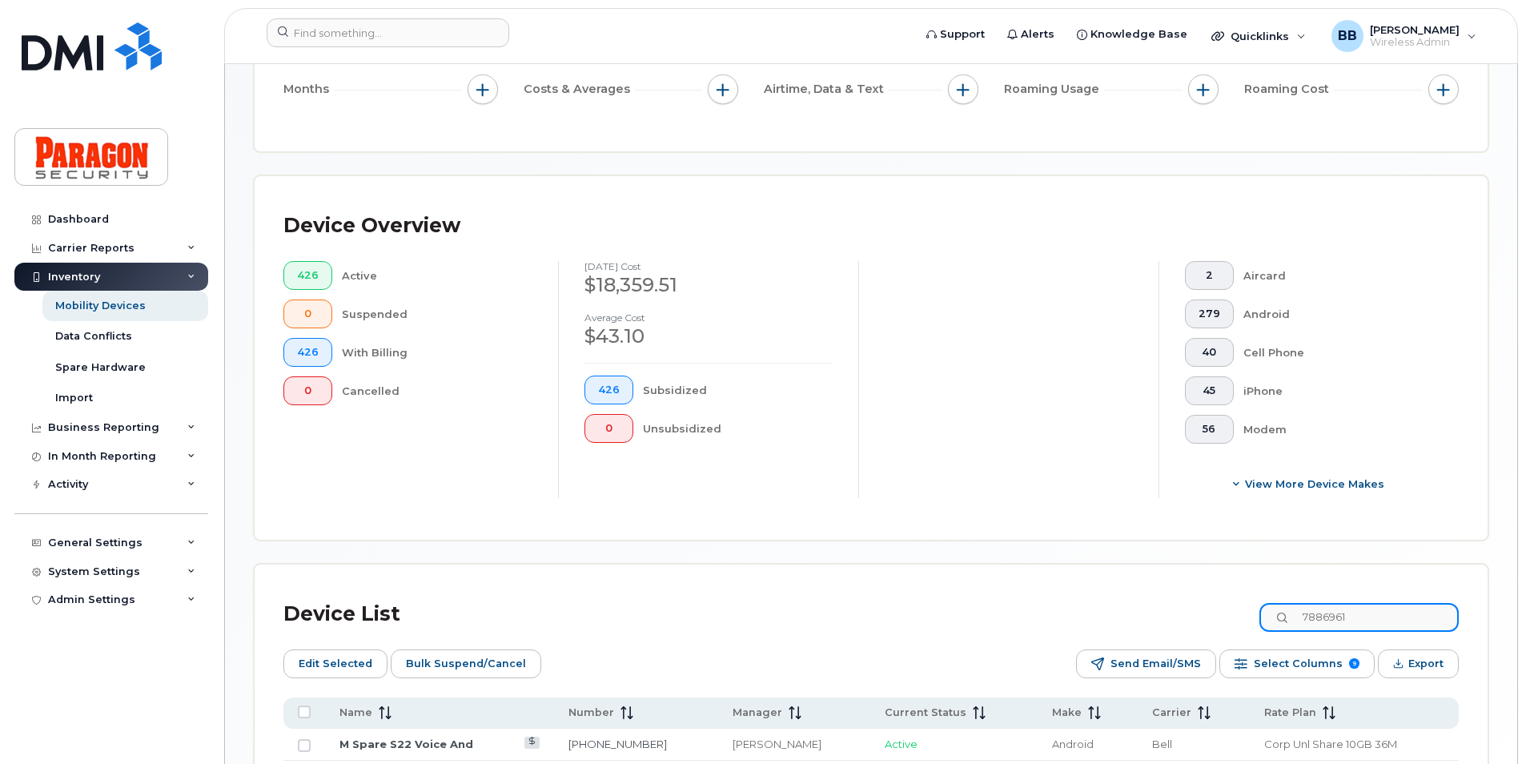
scroll to position [320, 0]
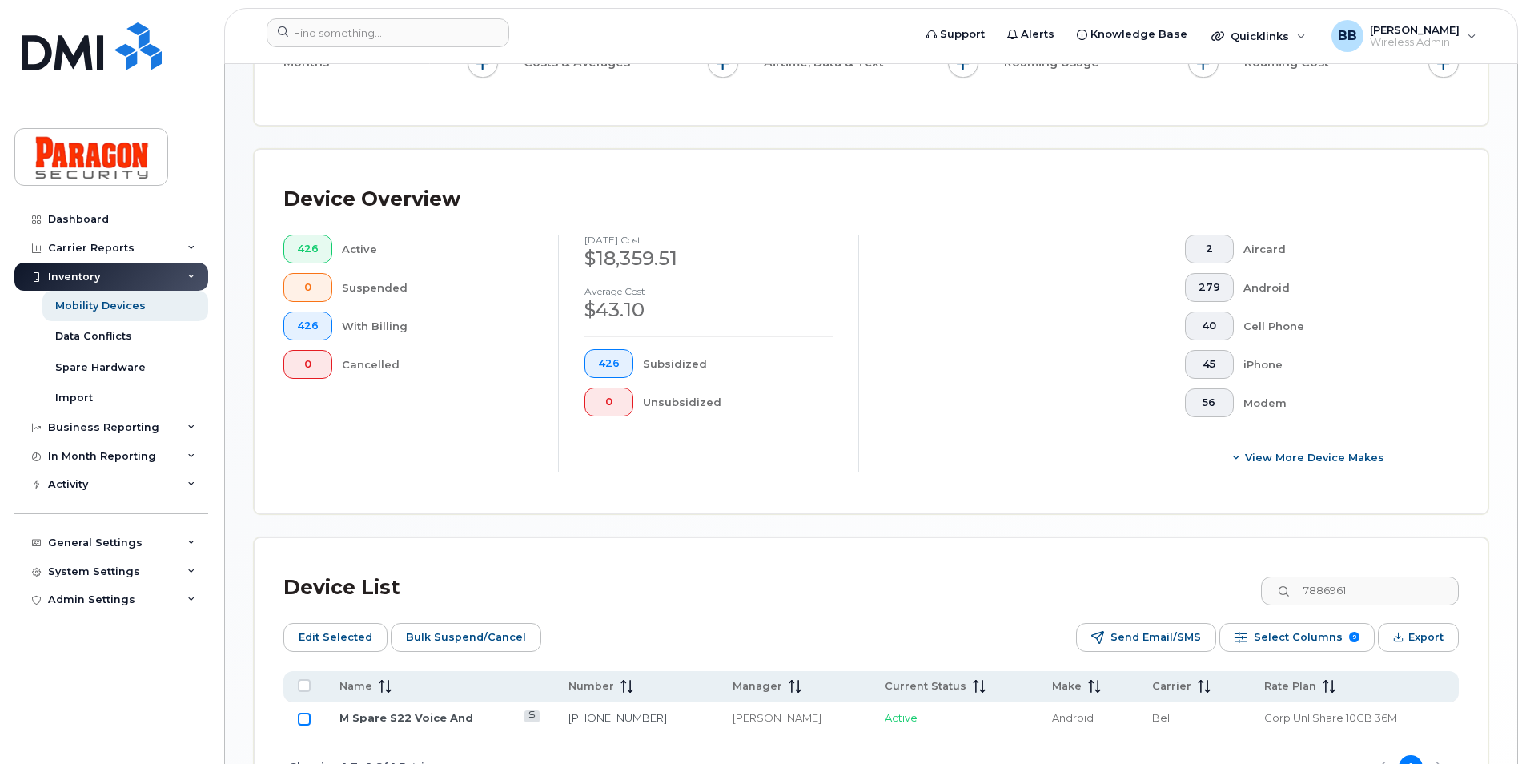
click at [304, 720] on input "Row Unselected" at bounding box center [304, 719] width 13 height 13
checkbox input "true"
click at [333, 637] on span "Edit Selected" at bounding box center [336, 637] width 74 height 24
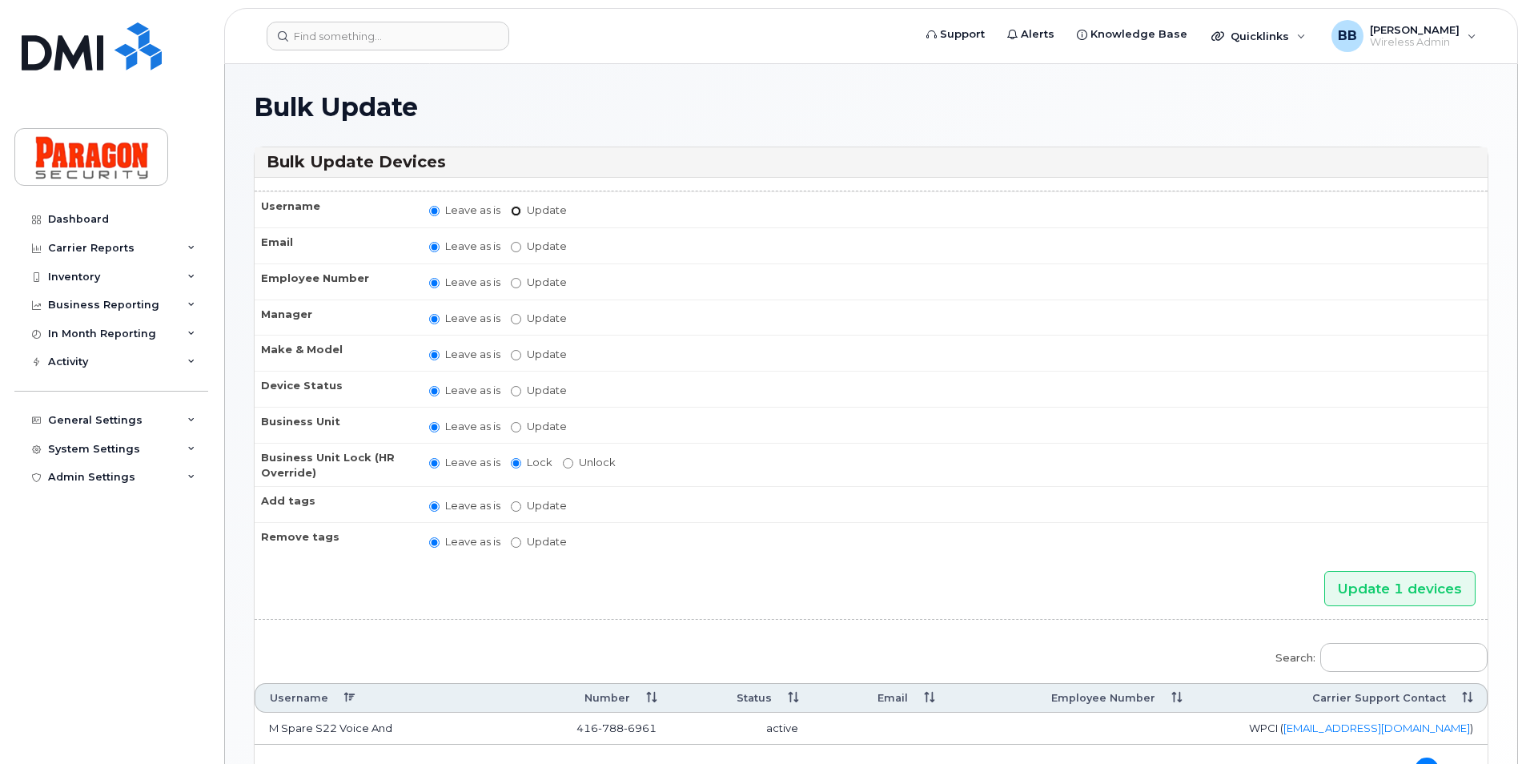
click at [520, 211] on input "Update" at bounding box center [516, 211] width 10 height 10
radio input "true"
radio input "false"
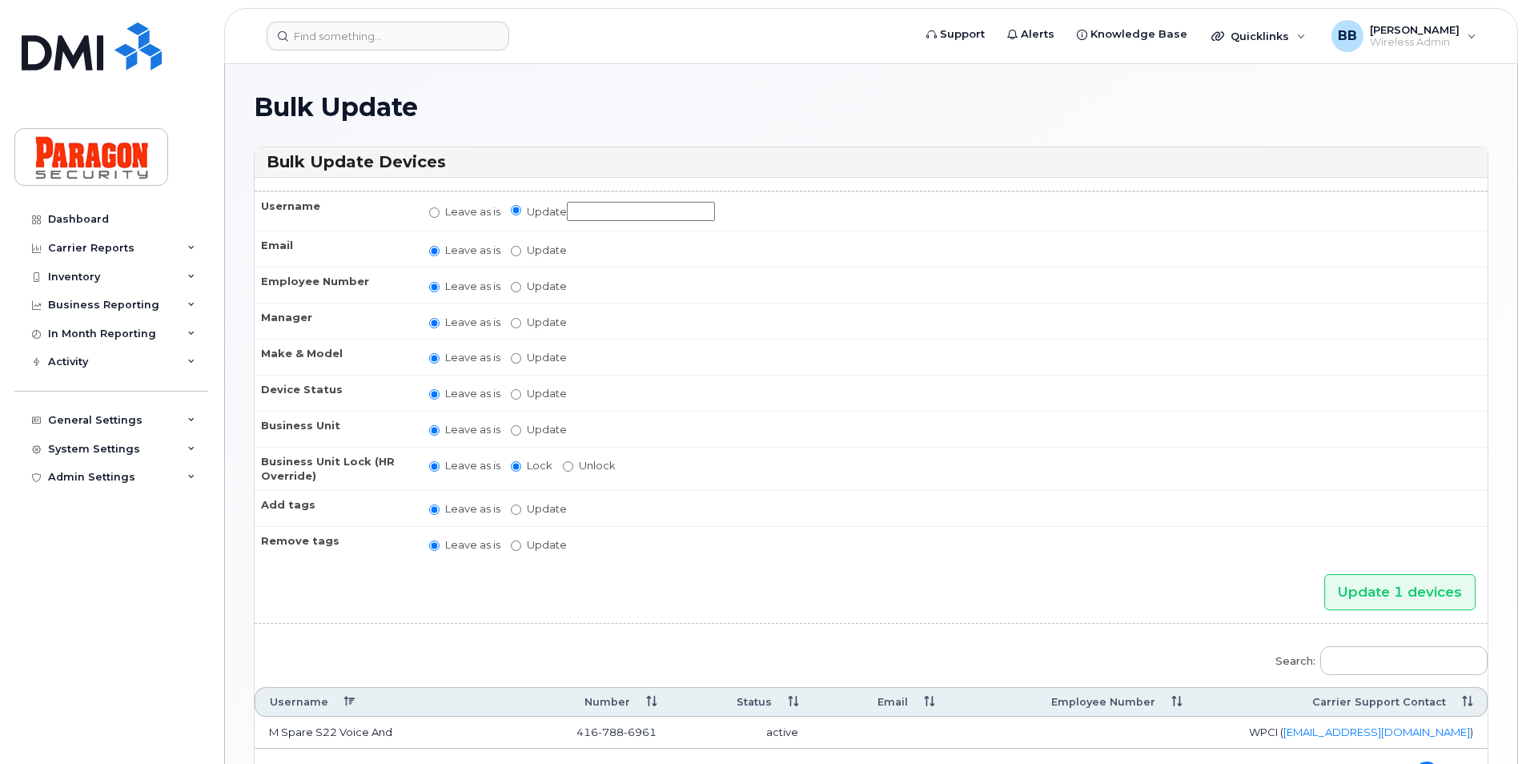
click at [598, 203] on input "Update" at bounding box center [641, 212] width 148 height 20
type input "P 160 Bloor"
click at [524, 323] on label "Update Abinaya Shenbagamoorthy Alliance Admin Barb Burling Blue Administrator B…" at bounding box center [539, 322] width 56 height 15
click at [521, 323] on input "Update Abinaya Shenbagamoorthy Alliance Admin Barb Burling Blue Administrator B…" at bounding box center [516, 323] width 10 height 10
radio input "true"
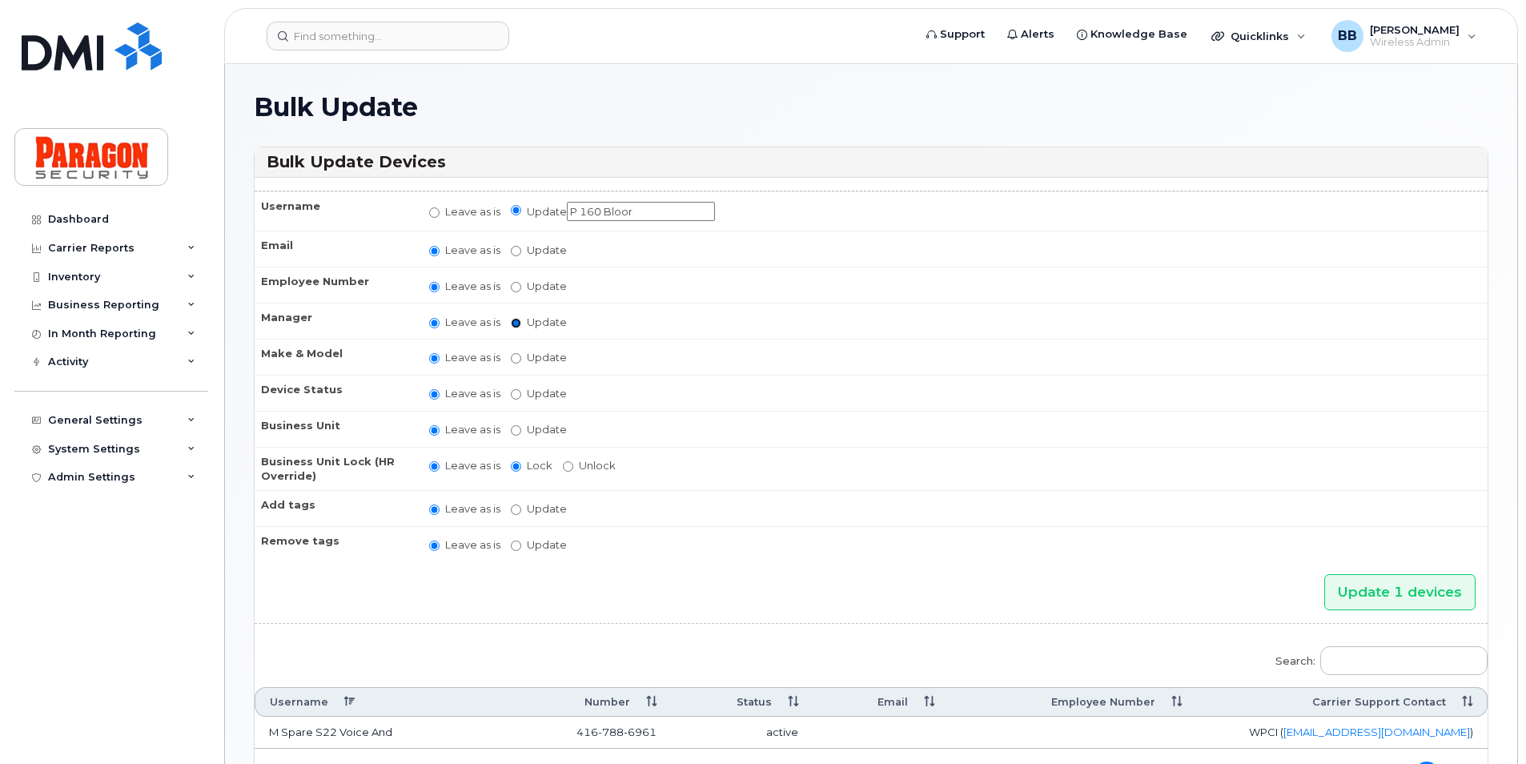
radio input "false"
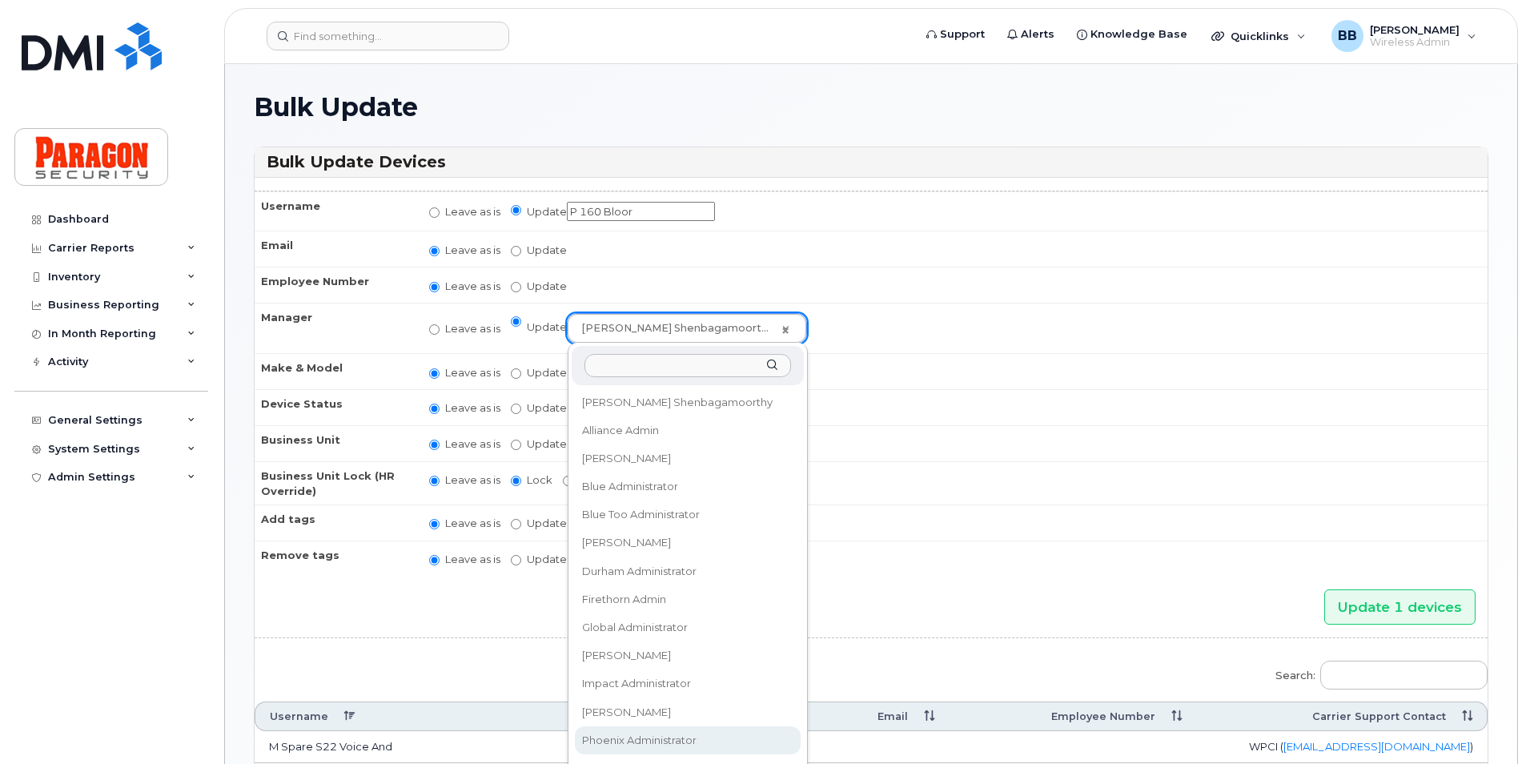
select select "2024112"
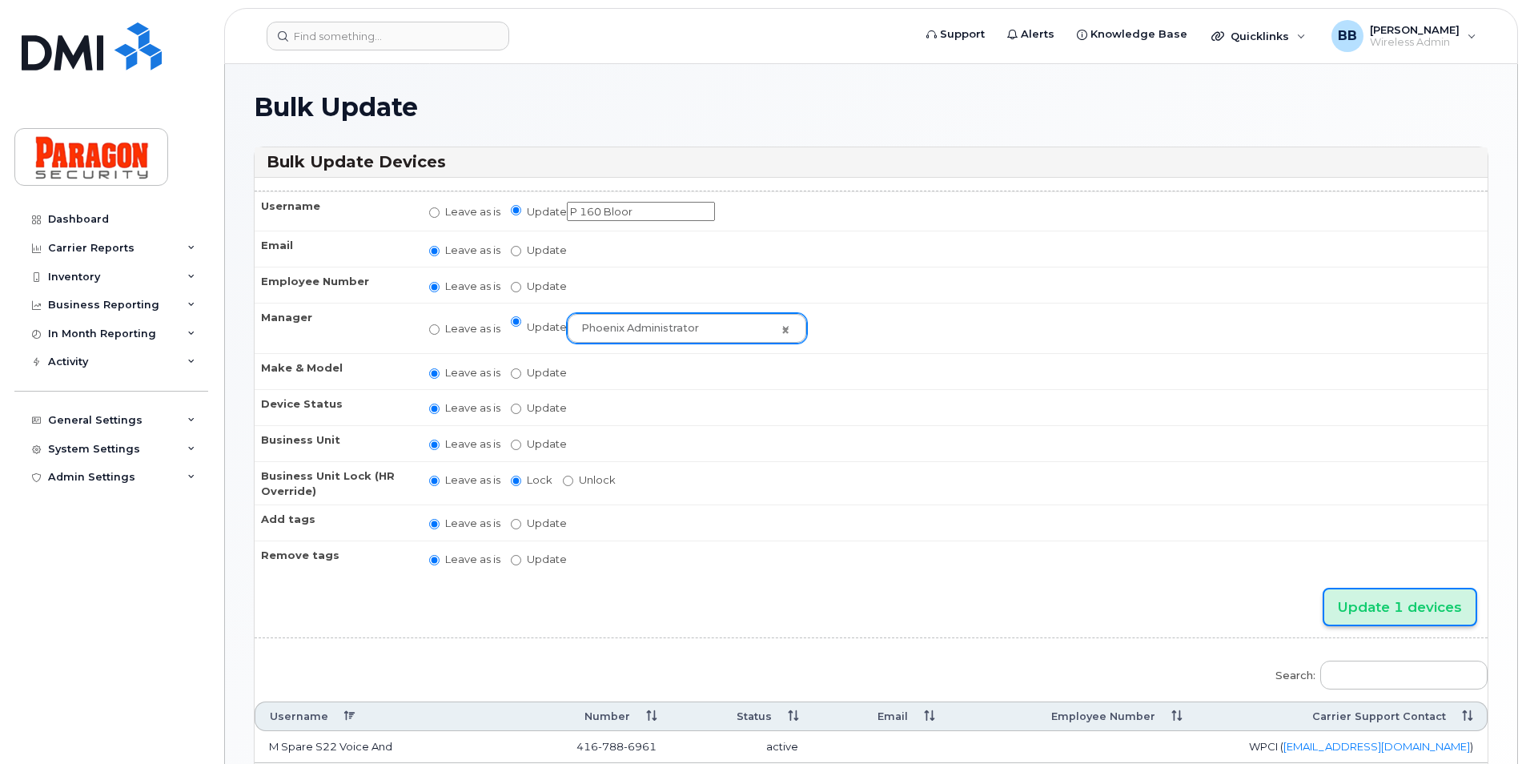
click at [1404, 598] on input "Update 1 devices" at bounding box center [1399, 607] width 151 height 36
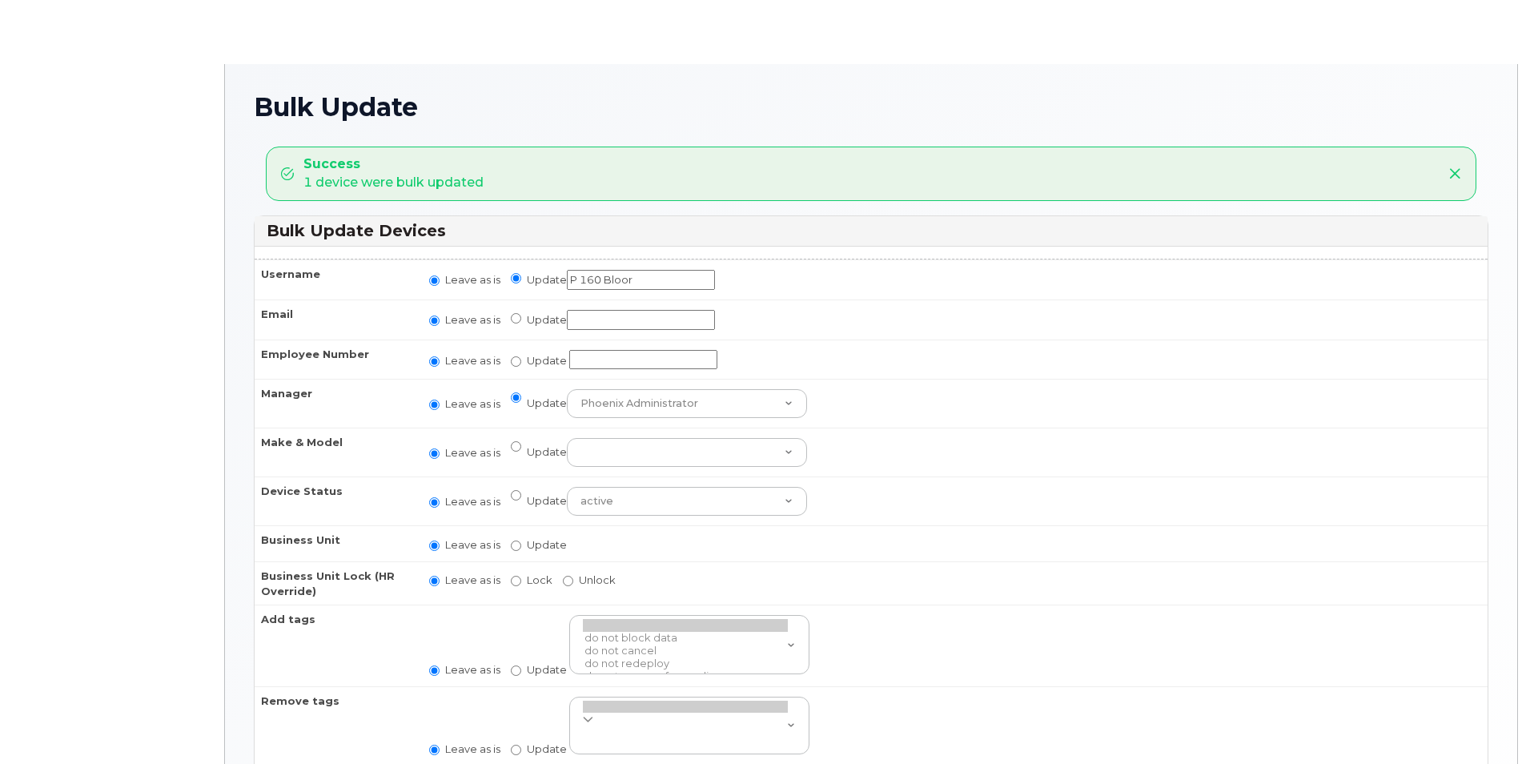
radio input "true"
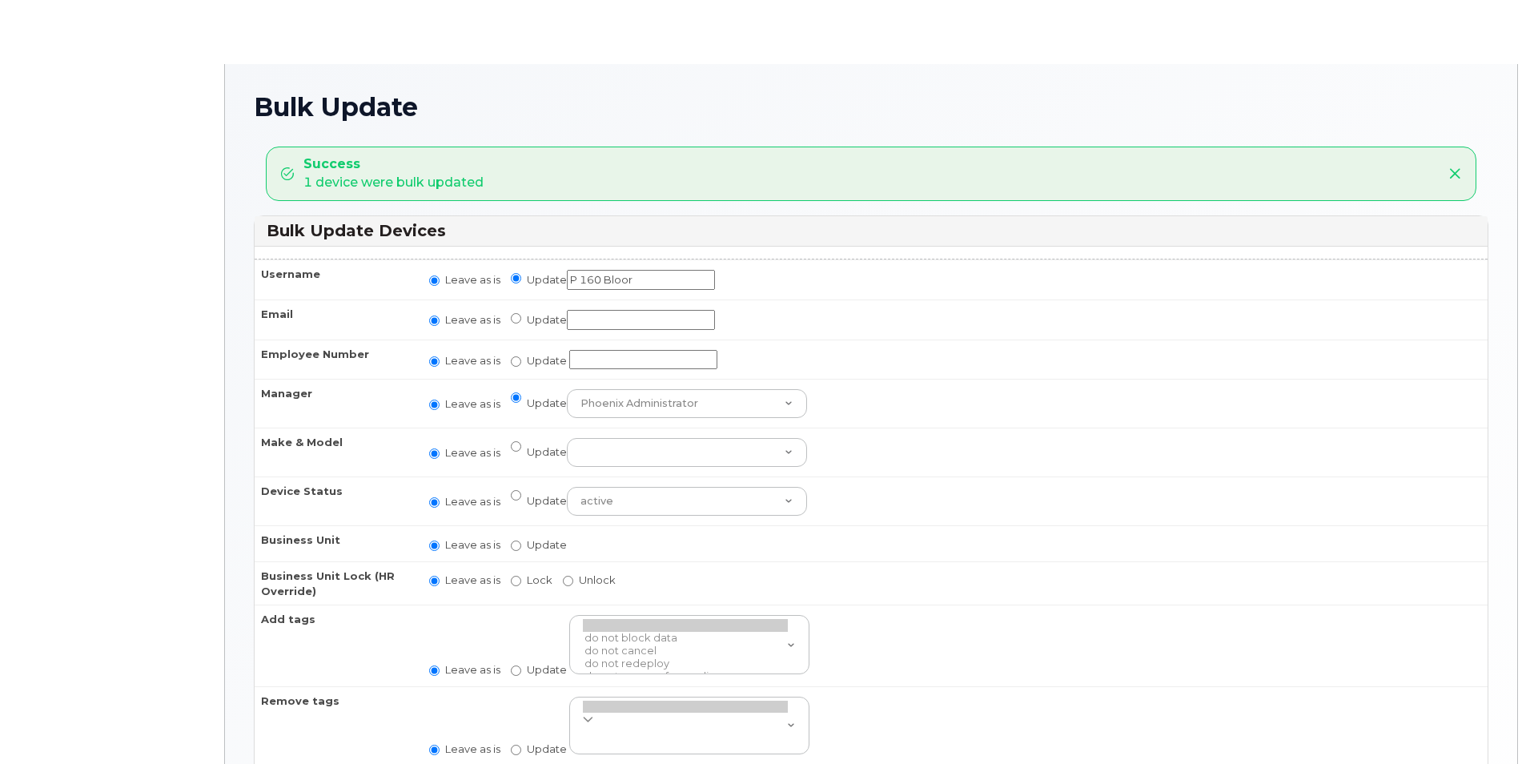
radio input "true"
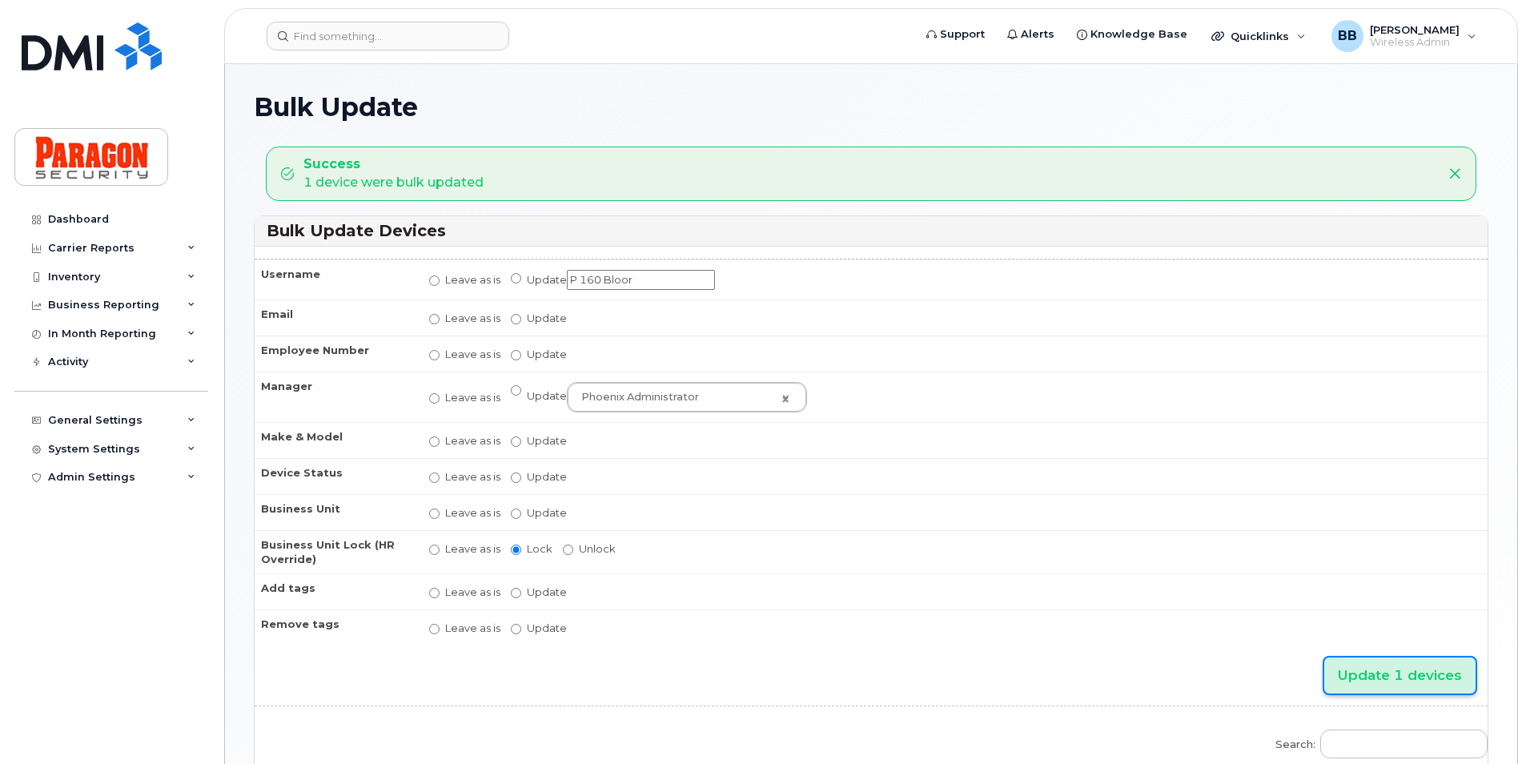
click at [1442, 673] on input "Update 1 devices" at bounding box center [1399, 675] width 151 height 36
click at [91, 277] on div "Inventory" at bounding box center [74, 277] width 52 height 13
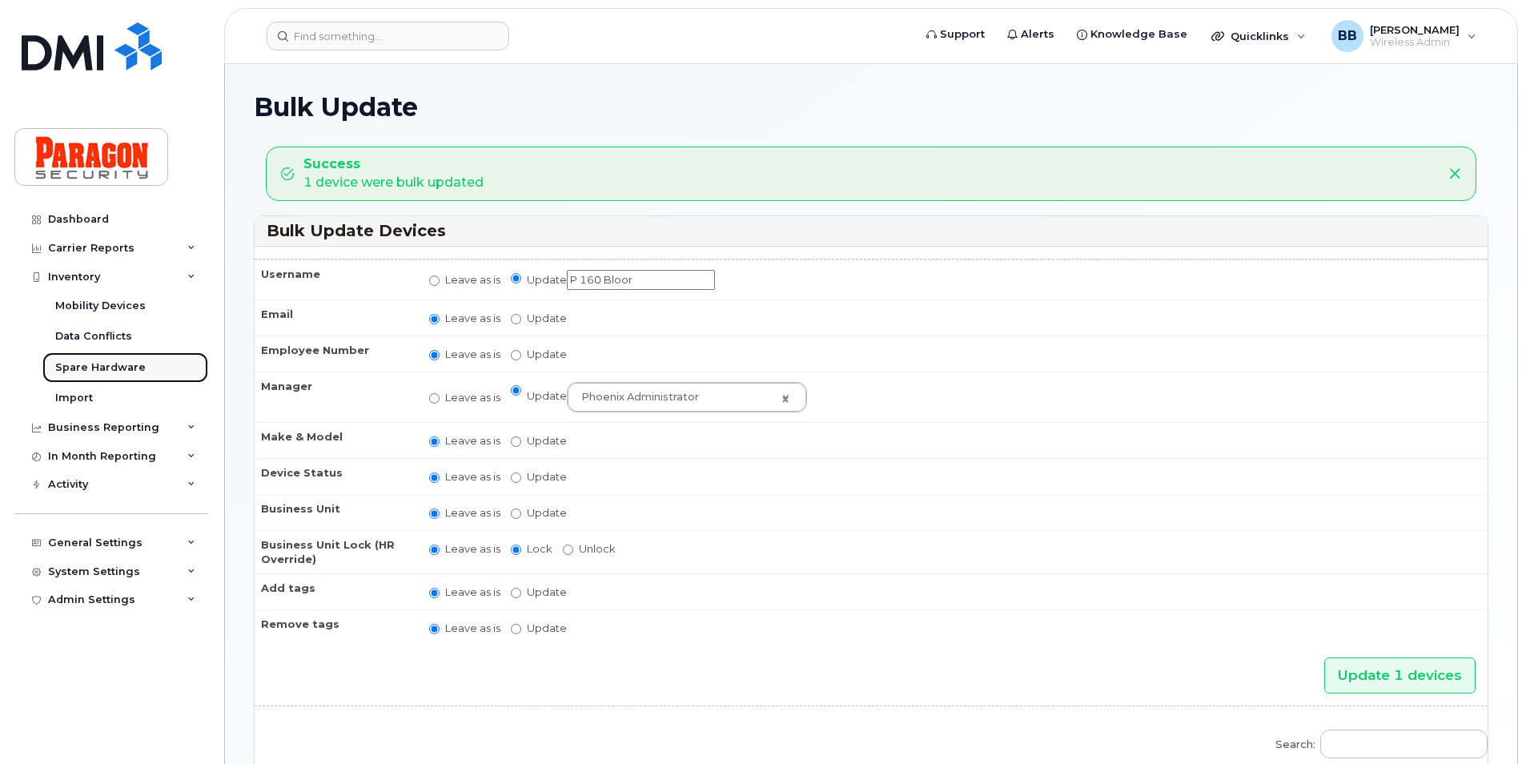
click at [111, 361] on div "Spare Hardware" at bounding box center [100, 367] width 90 height 14
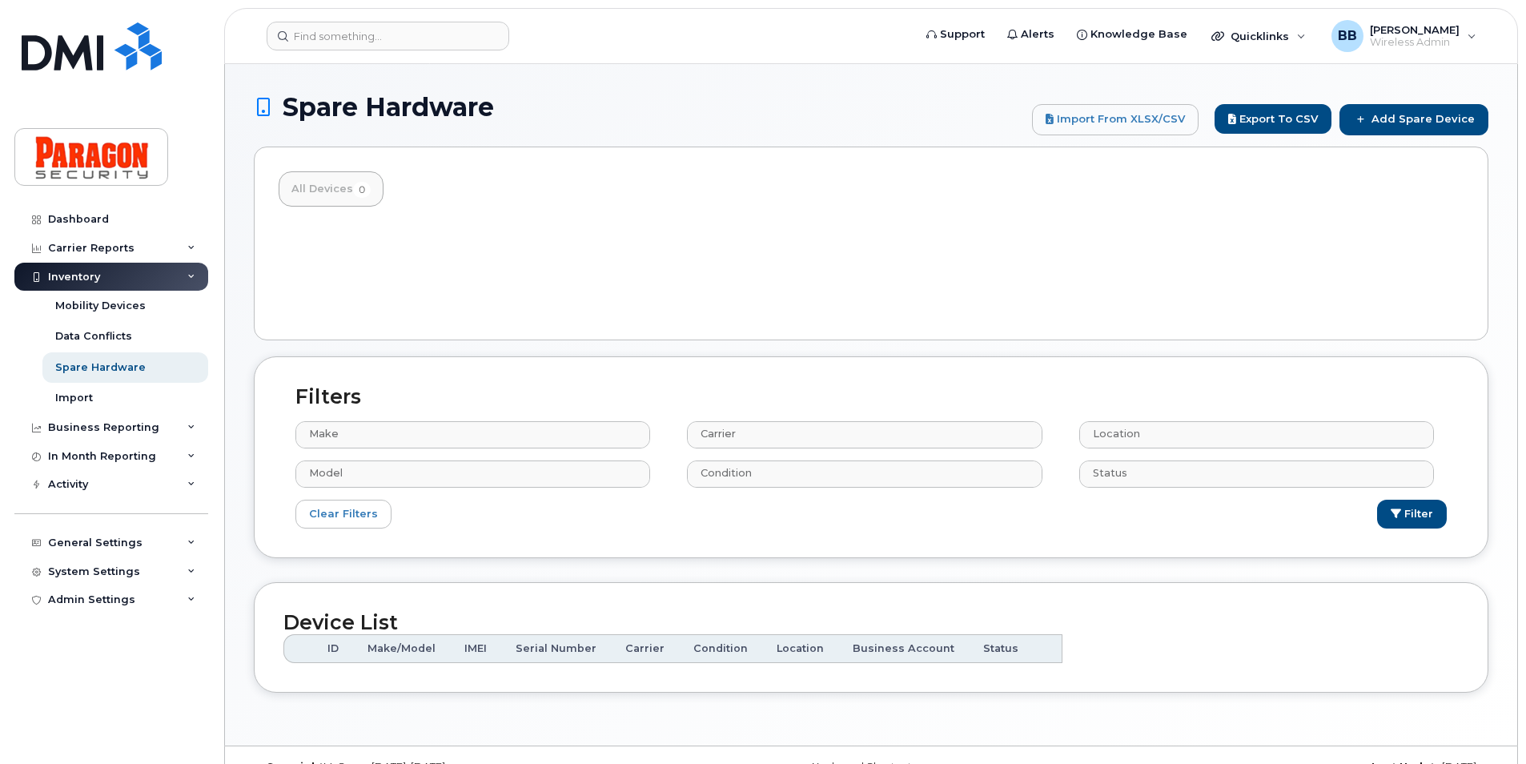
select select
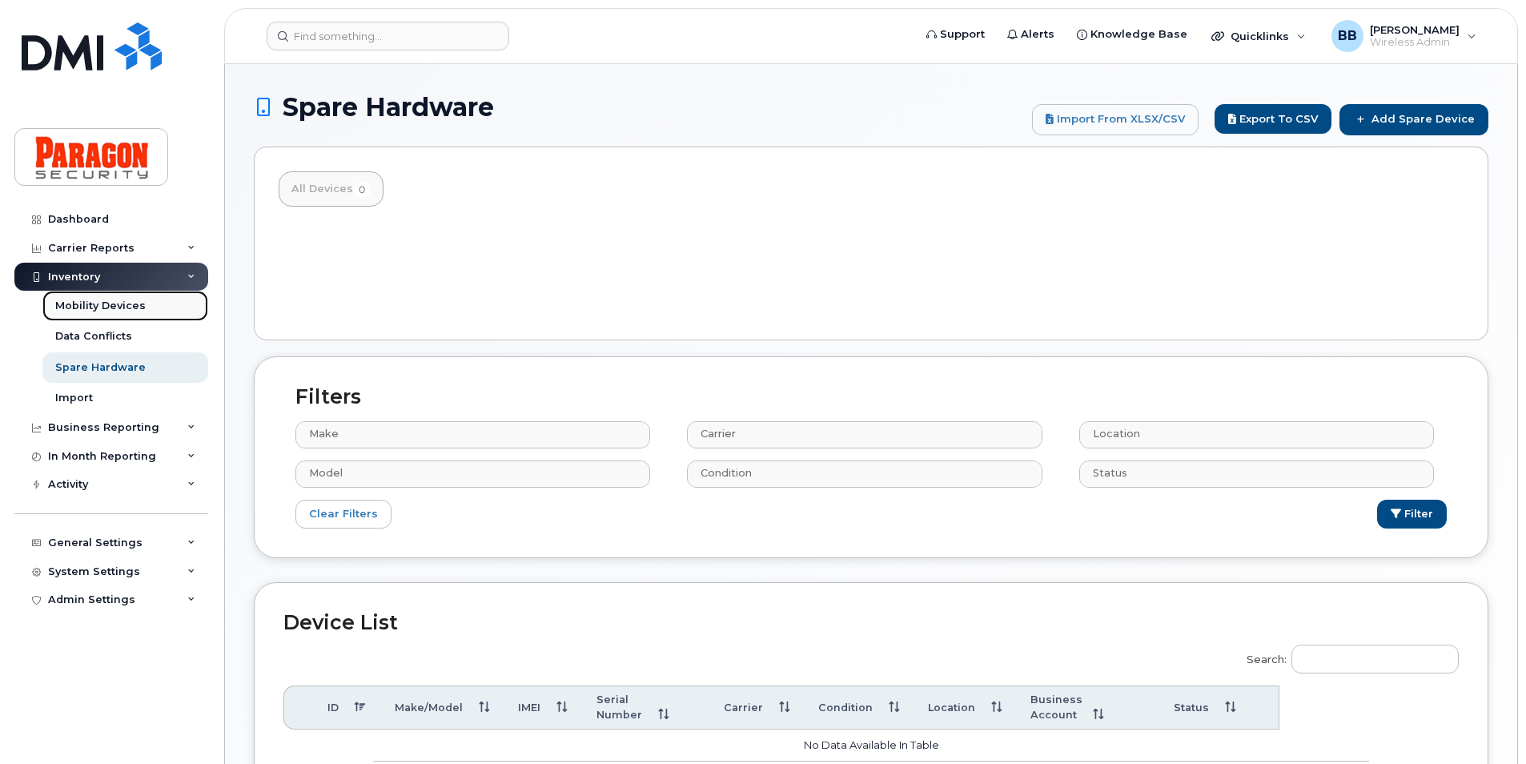
click at [114, 303] on div "Mobility Devices" at bounding box center [100, 306] width 90 height 14
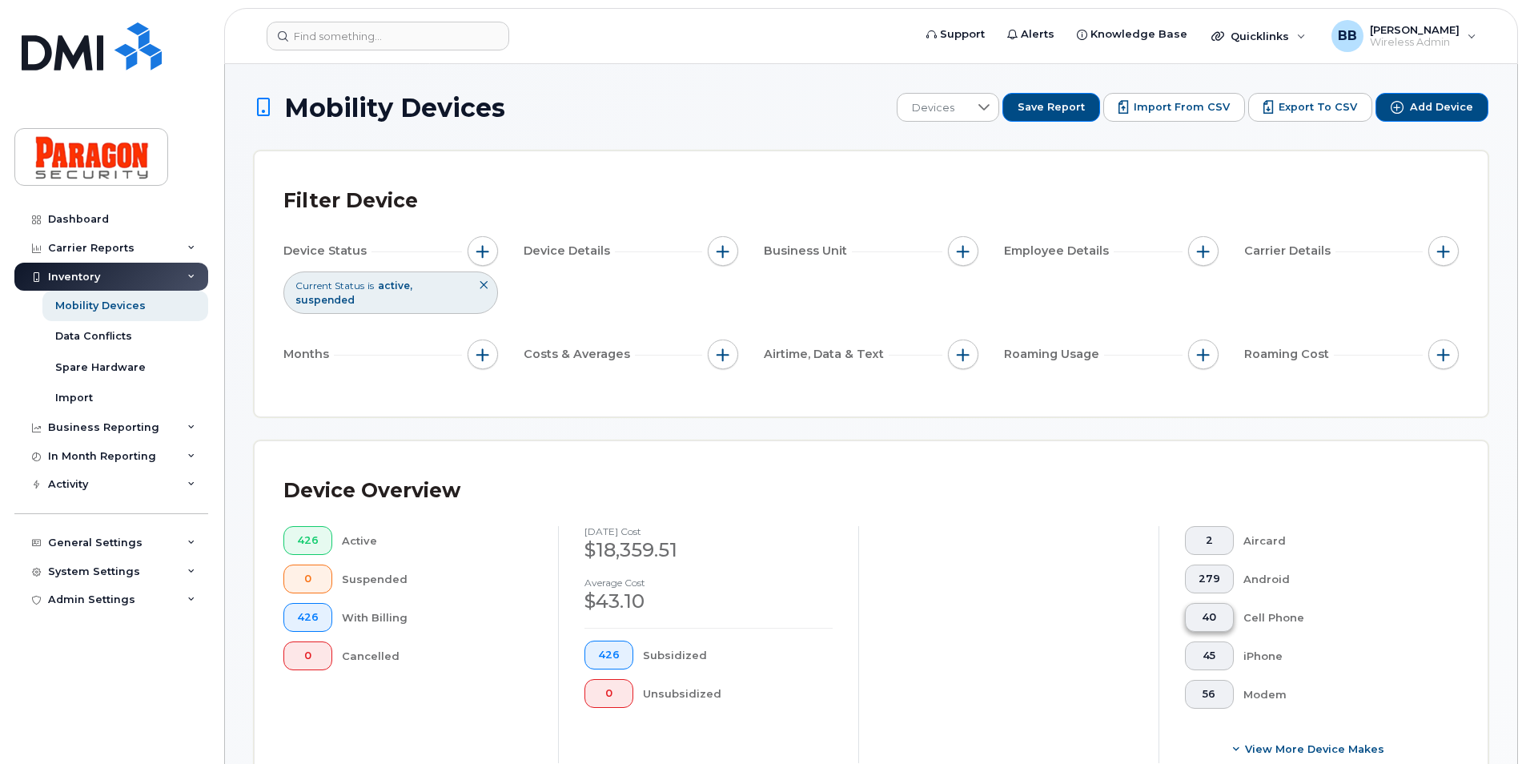
click at [1209, 613] on span "40" at bounding box center [1210, 617] width 22 height 13
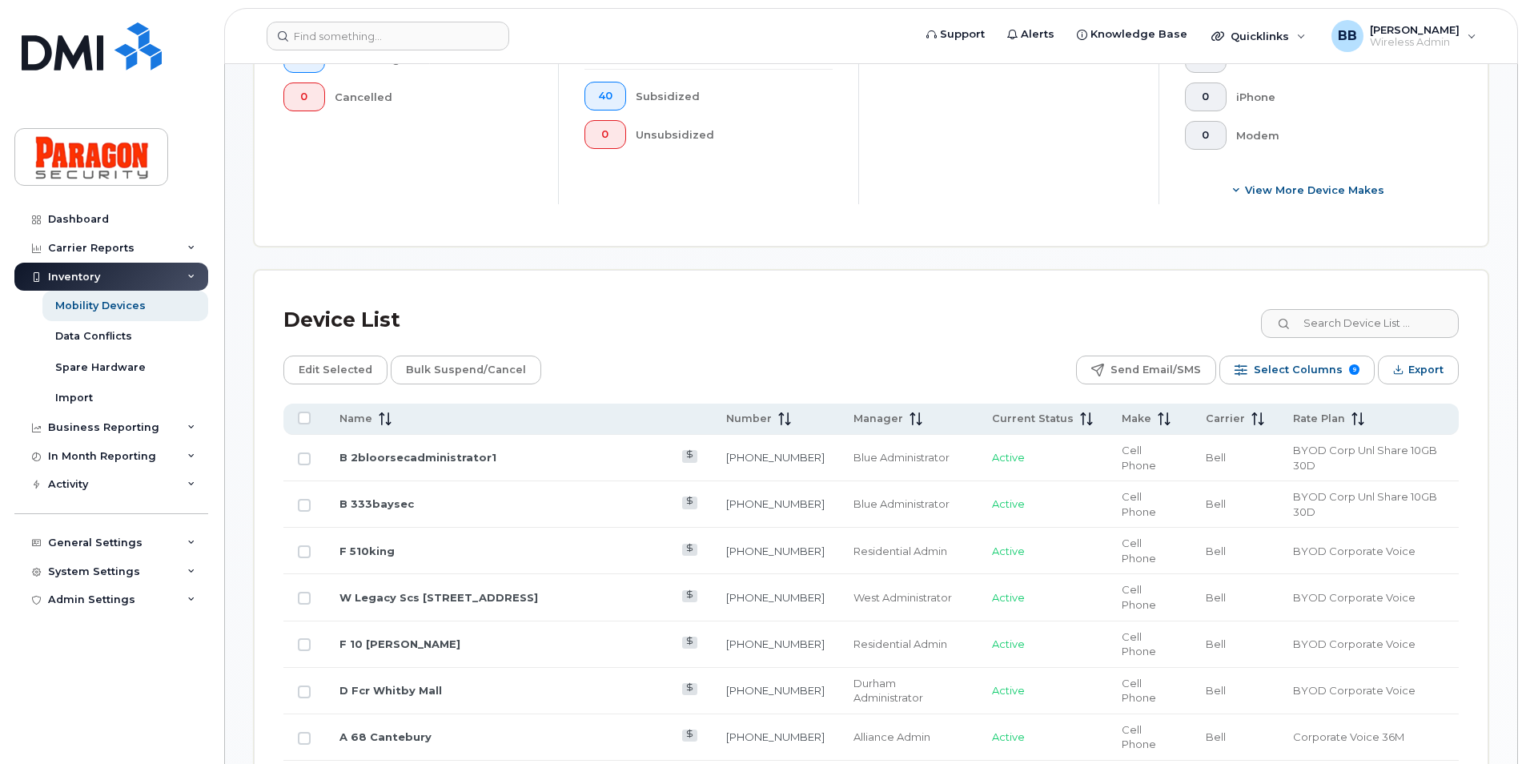
scroll to position [560, 0]
click at [384, 543] on link "F 510king" at bounding box center [366, 549] width 55 height 13
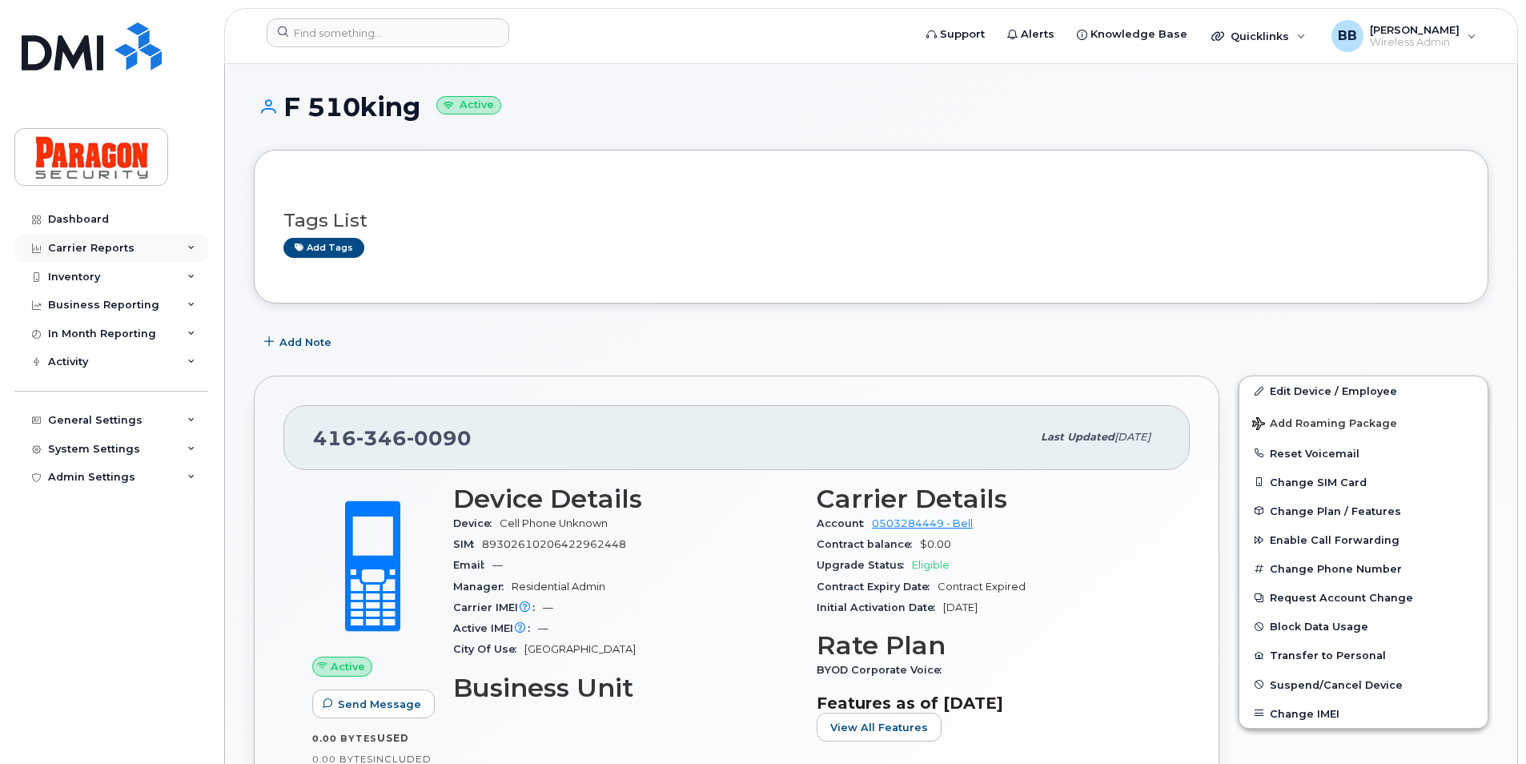
click at [108, 247] on div "Carrier Reports" at bounding box center [91, 248] width 86 height 13
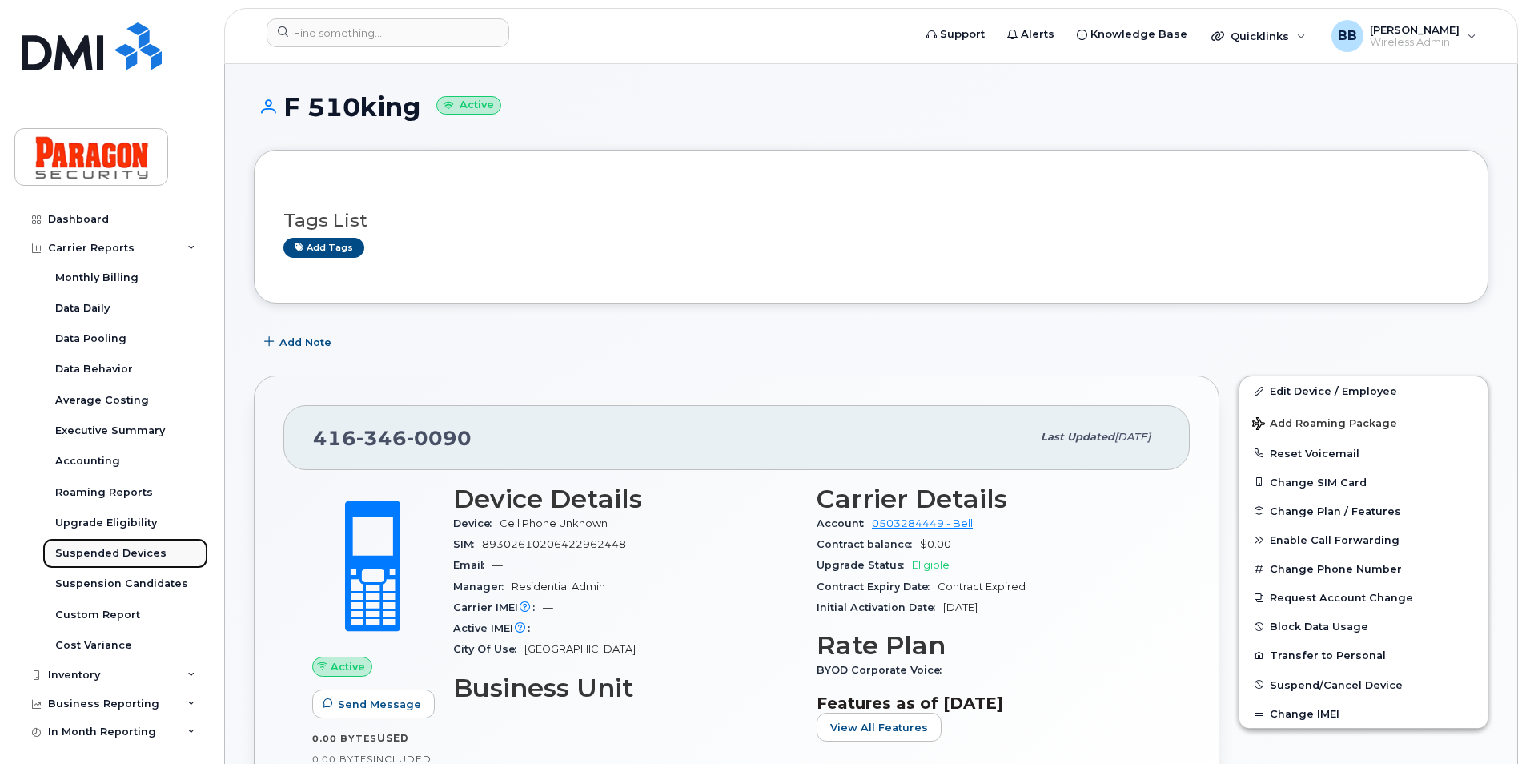
click at [81, 552] on div "Suspended Devices" at bounding box center [110, 553] width 111 height 14
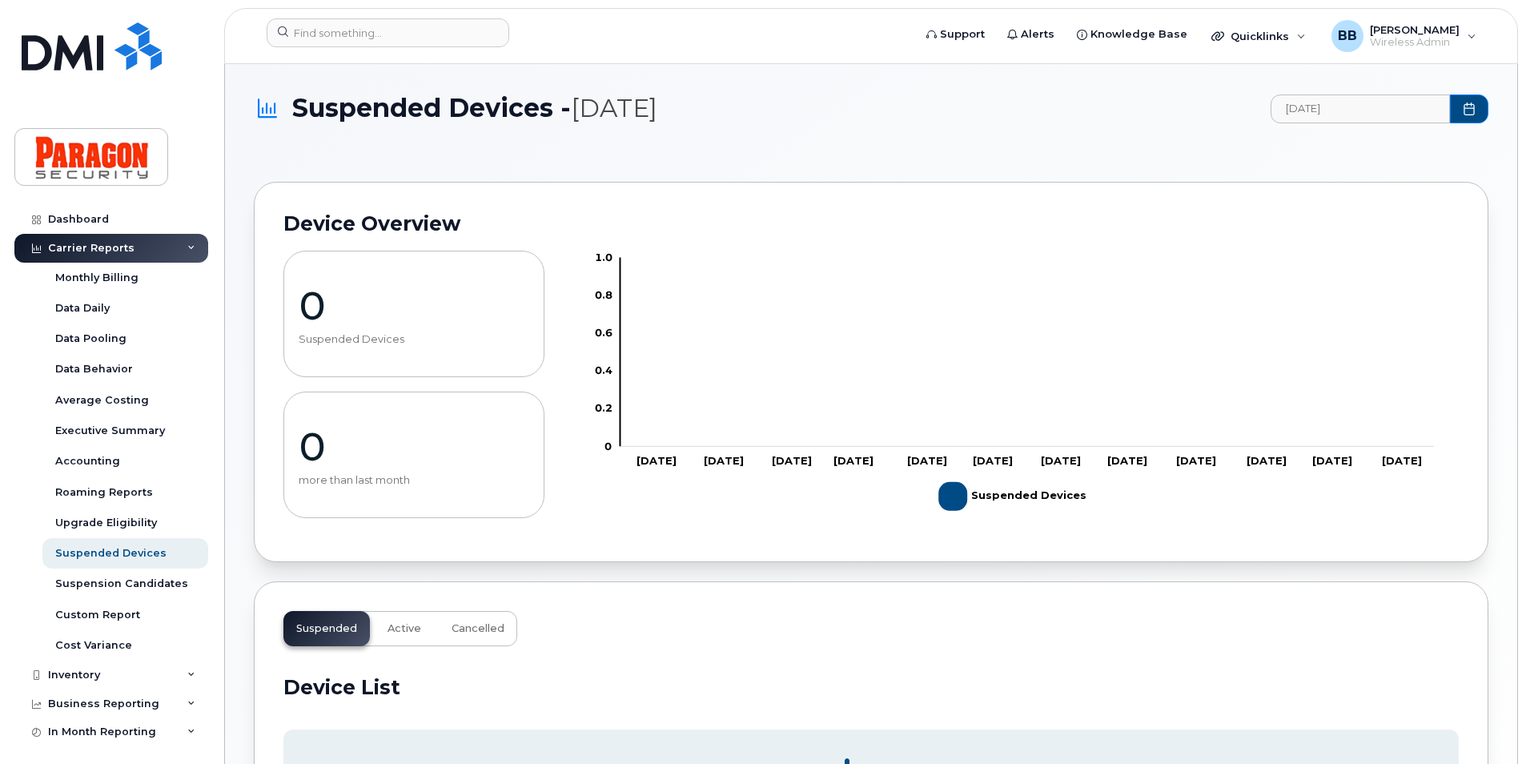
click at [78, 248] on div "Carrier Reports" at bounding box center [91, 248] width 86 height 13
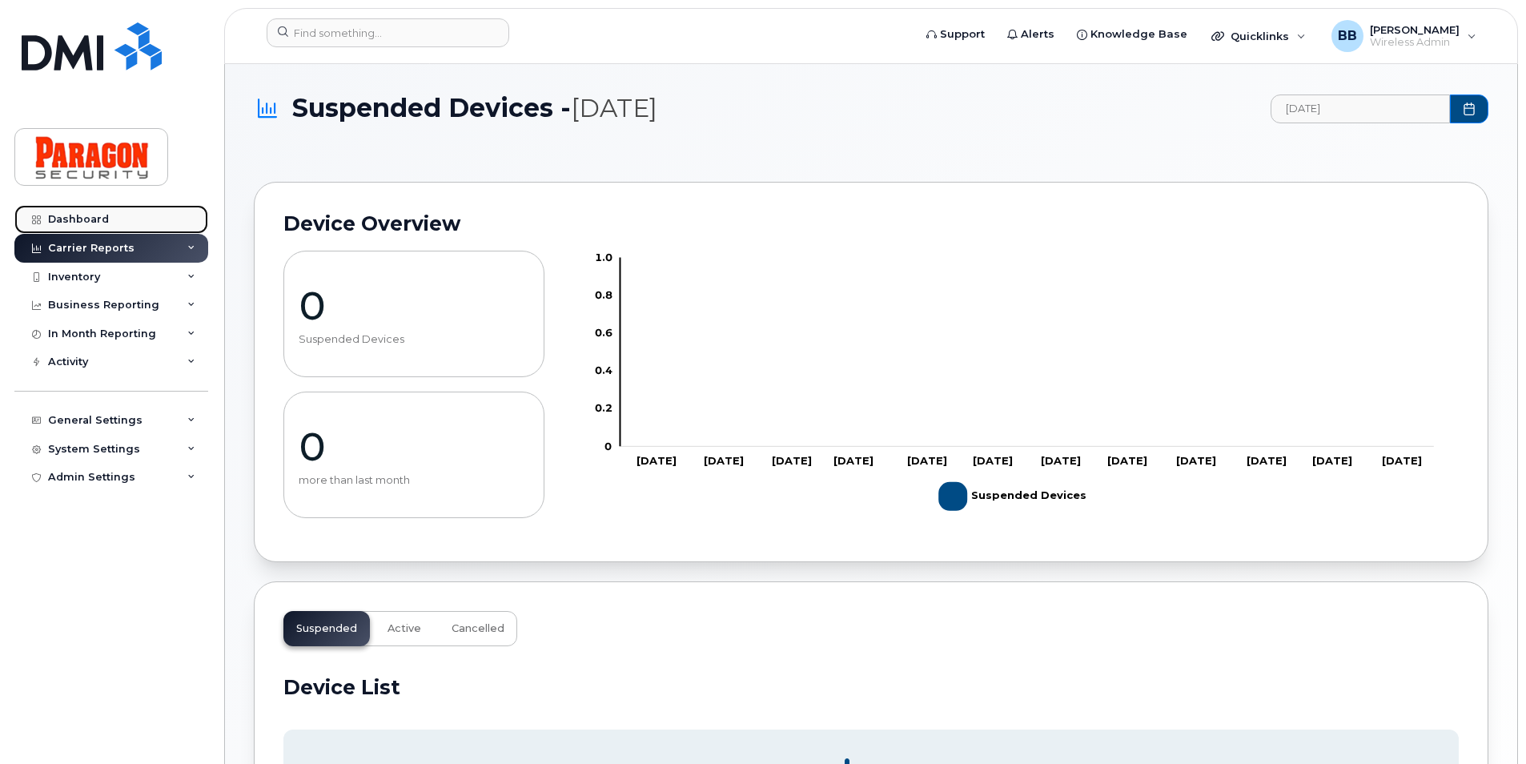
click at [46, 214] on link "Dashboard" at bounding box center [111, 219] width 194 height 29
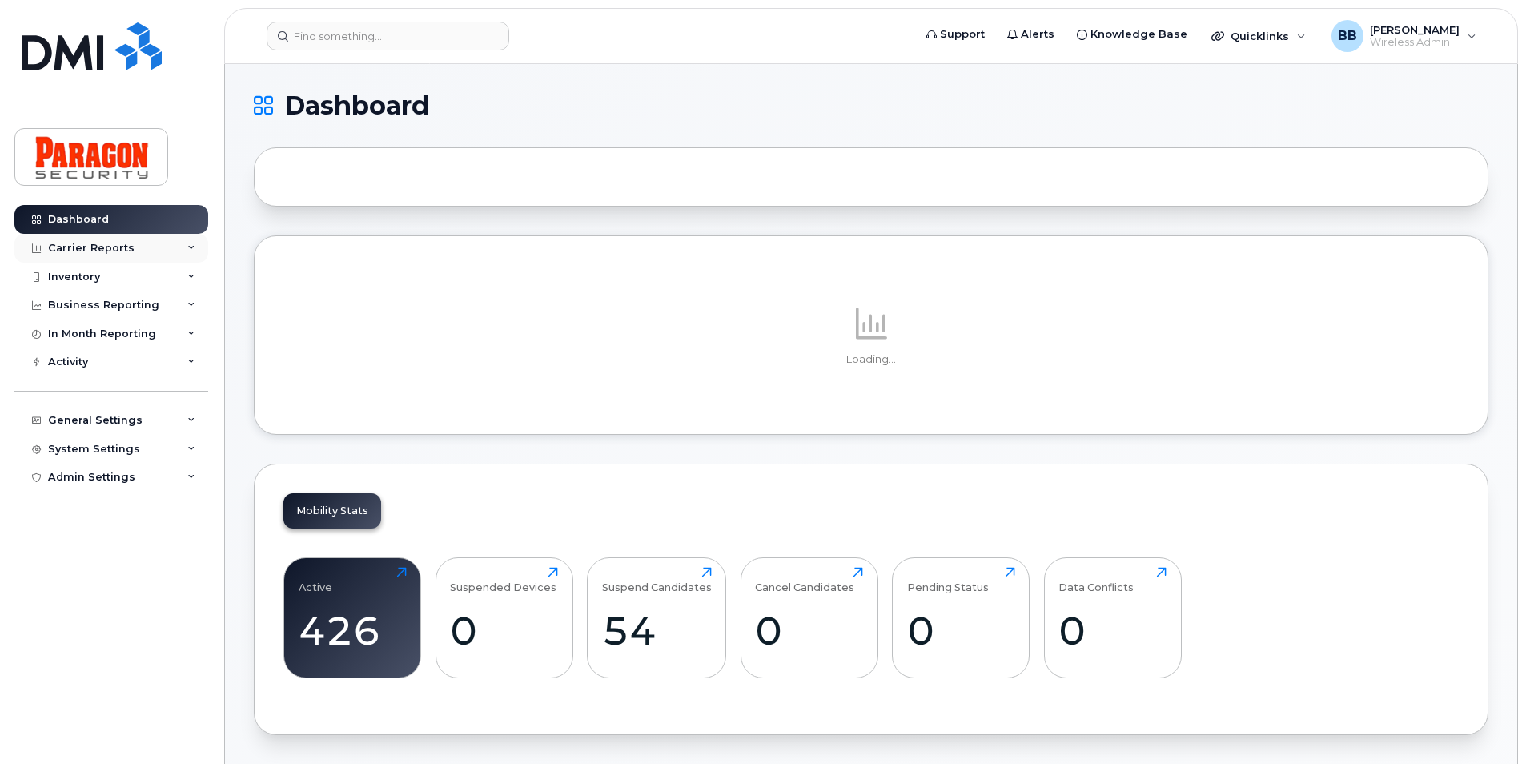
click at [73, 247] on div "Carrier Reports" at bounding box center [91, 248] width 86 height 13
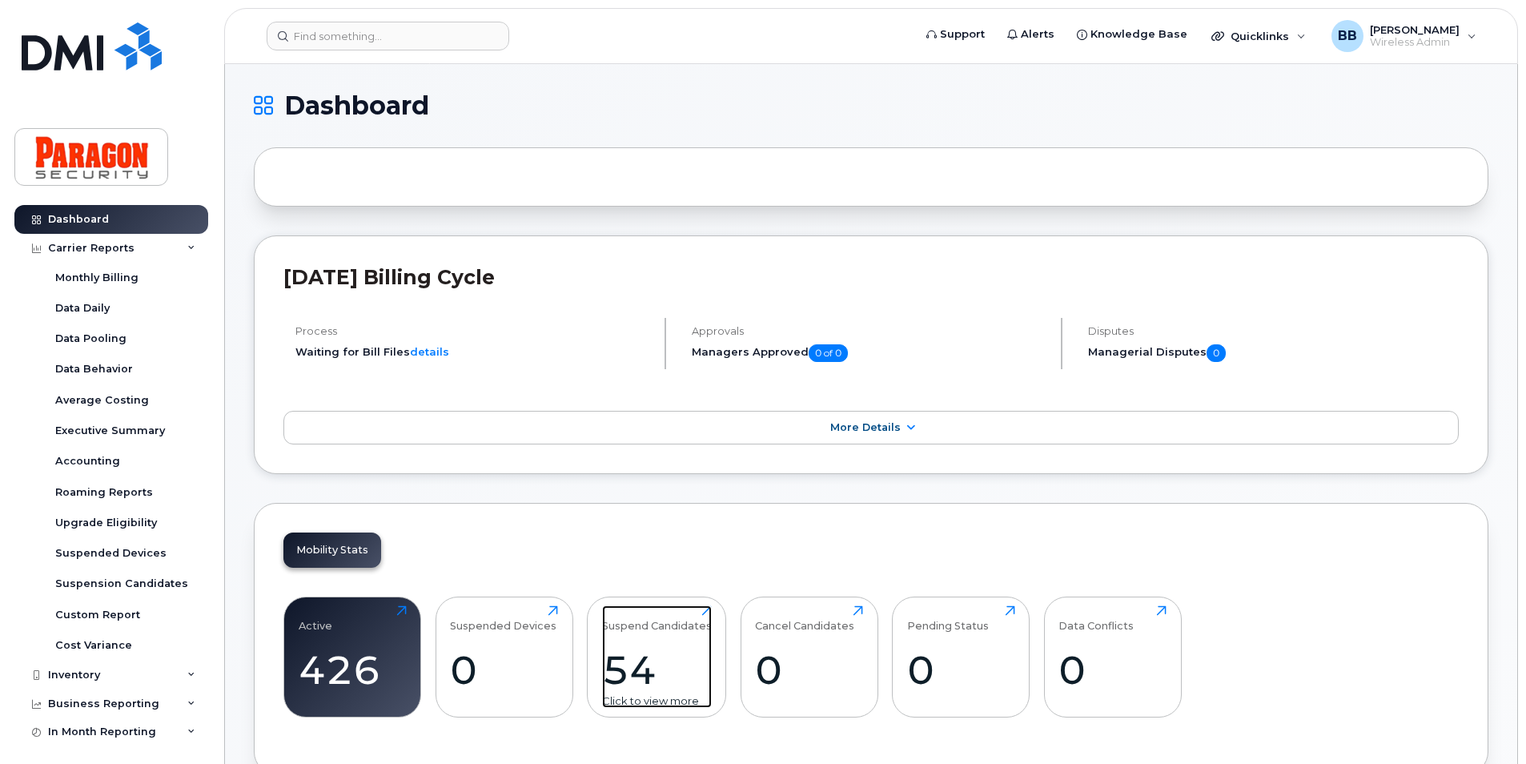
click at [618, 676] on div "54" at bounding box center [657, 669] width 110 height 47
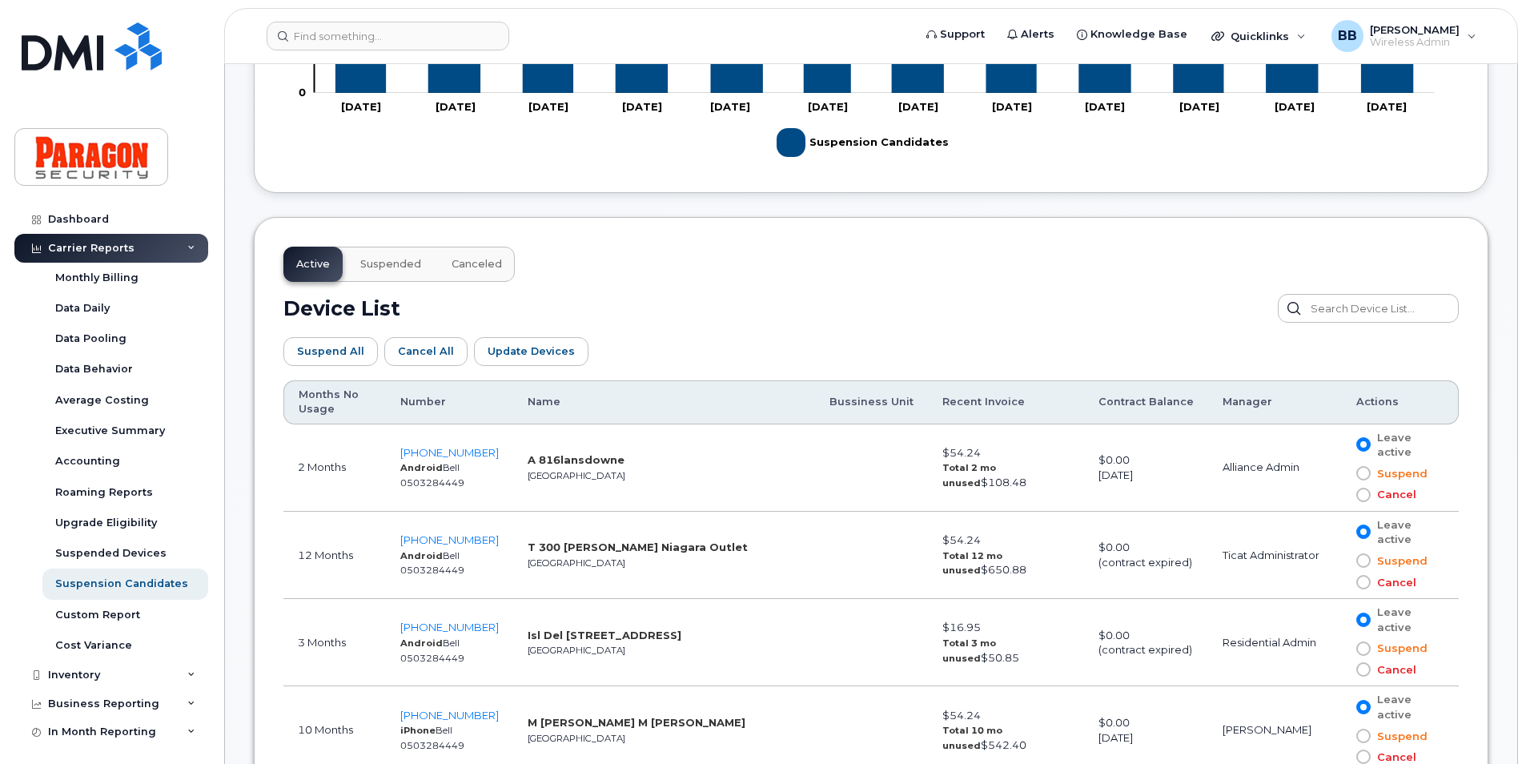
scroll to position [721, 0]
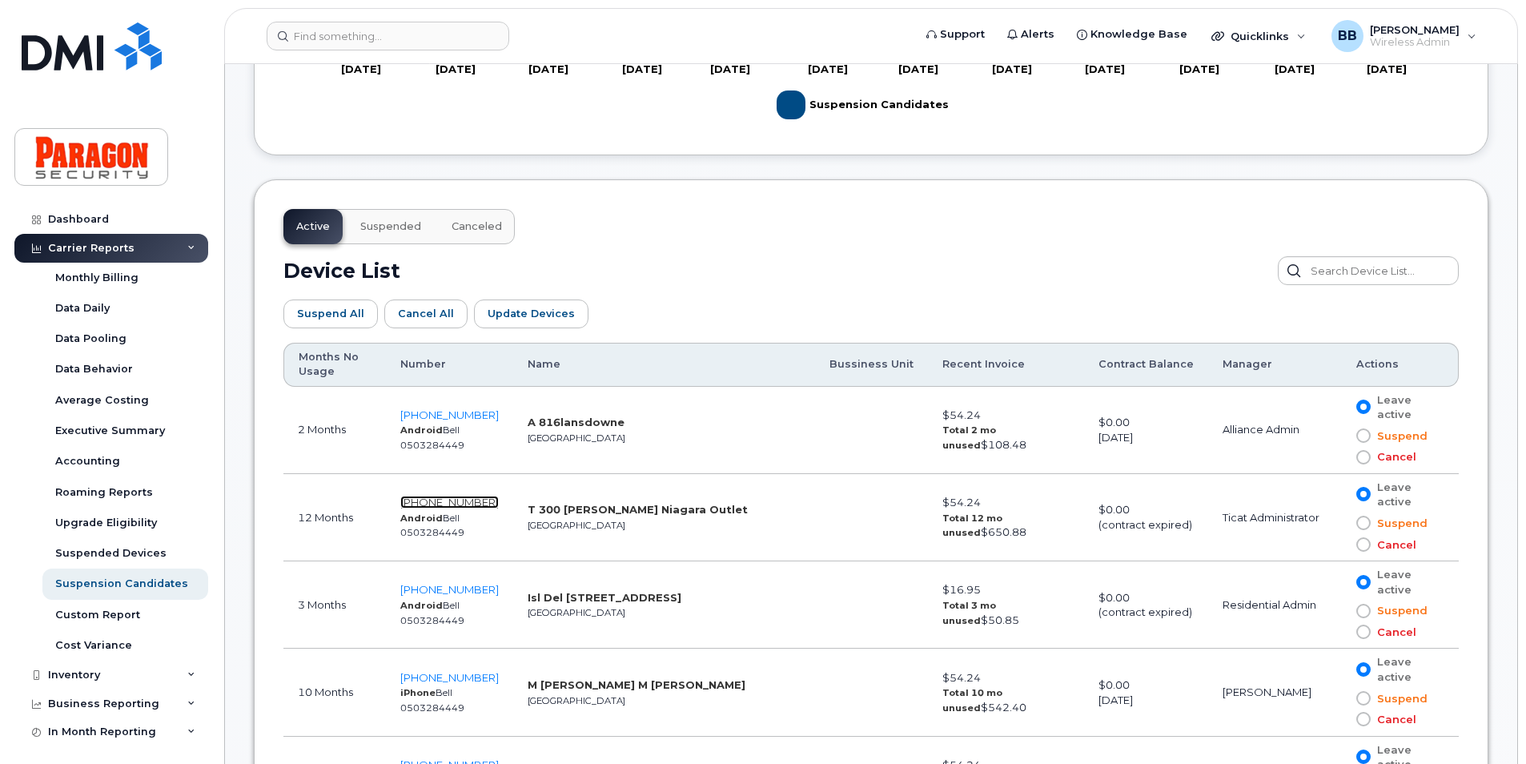
click at [450, 500] on span "[PHONE_NUMBER]" at bounding box center [449, 502] width 98 height 13
